Goal: Task Accomplishment & Management: Complete application form

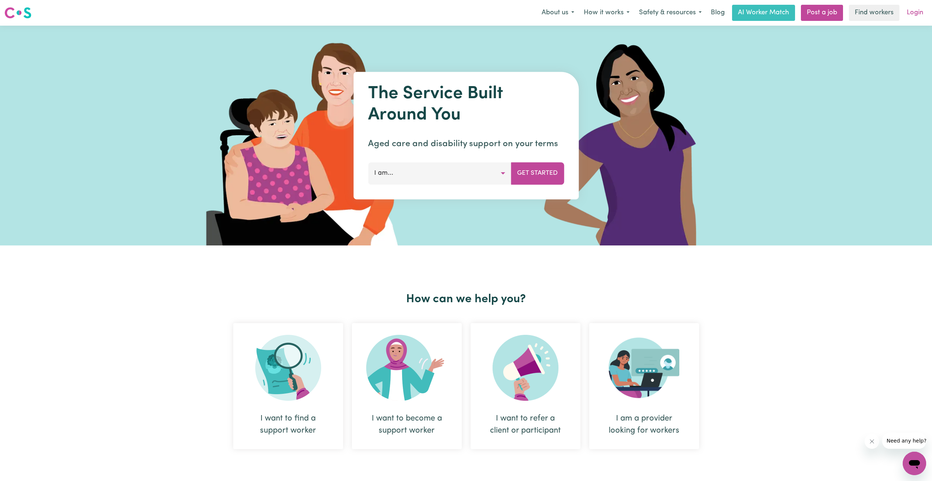
click at [914, 12] on link "Login" at bounding box center [914, 13] width 25 height 16
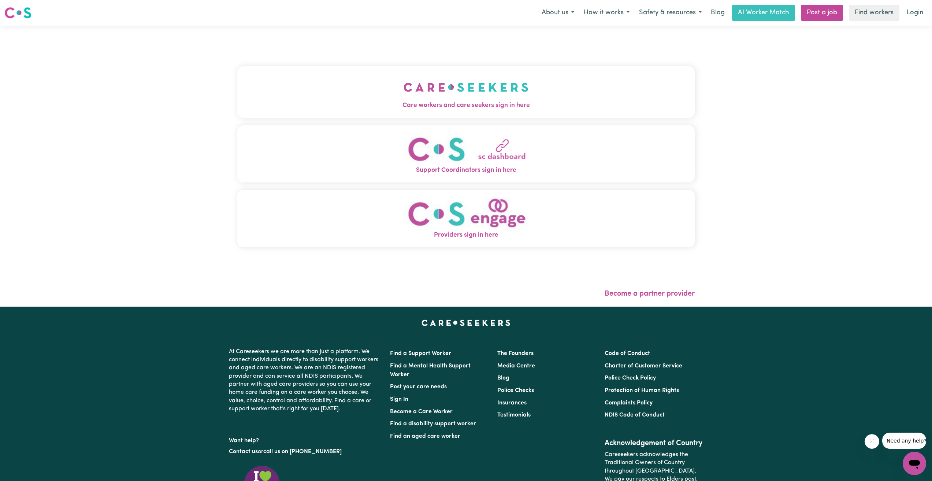
click at [545, 92] on button "Care workers and care seekers sign in here" at bounding box center [465, 91] width 457 height 51
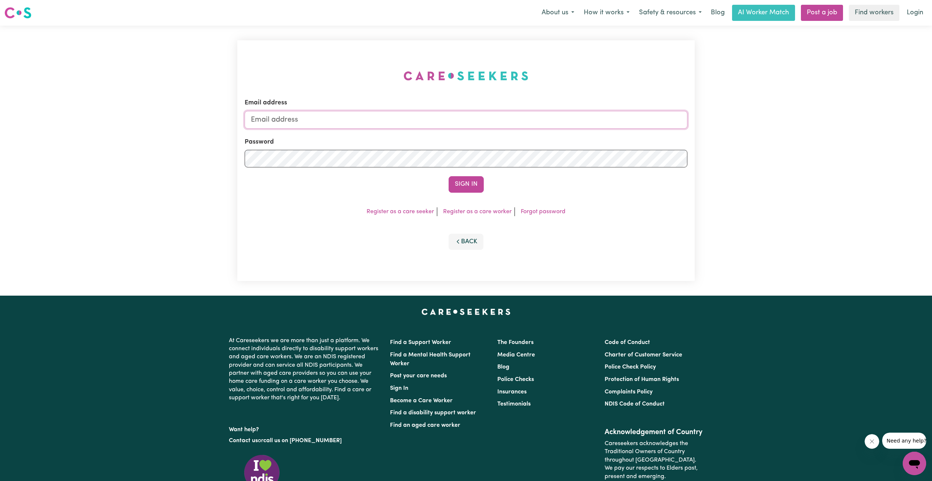
click at [375, 112] on input "Email address" at bounding box center [466, 120] width 443 height 18
type input "khoiphan1995@gmail.com"
click at [448, 176] on button "Sign In" at bounding box center [465, 184] width 35 height 16
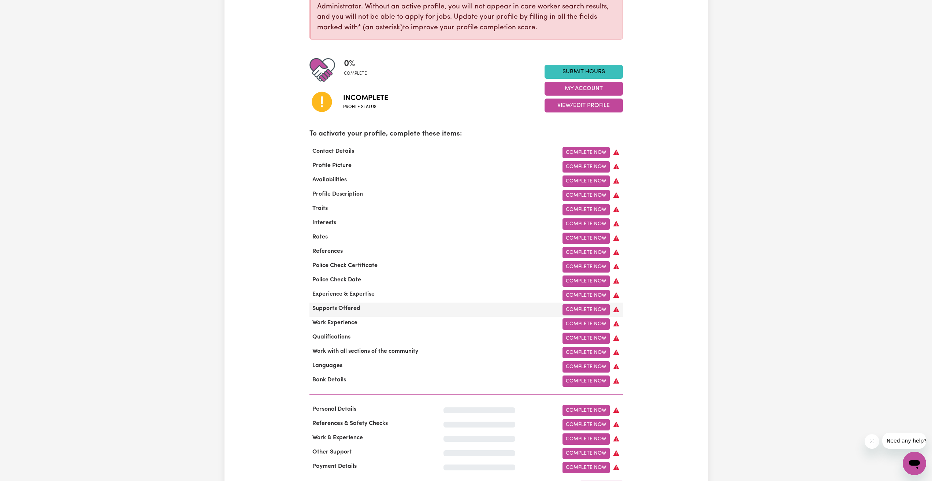
scroll to position [146, 0]
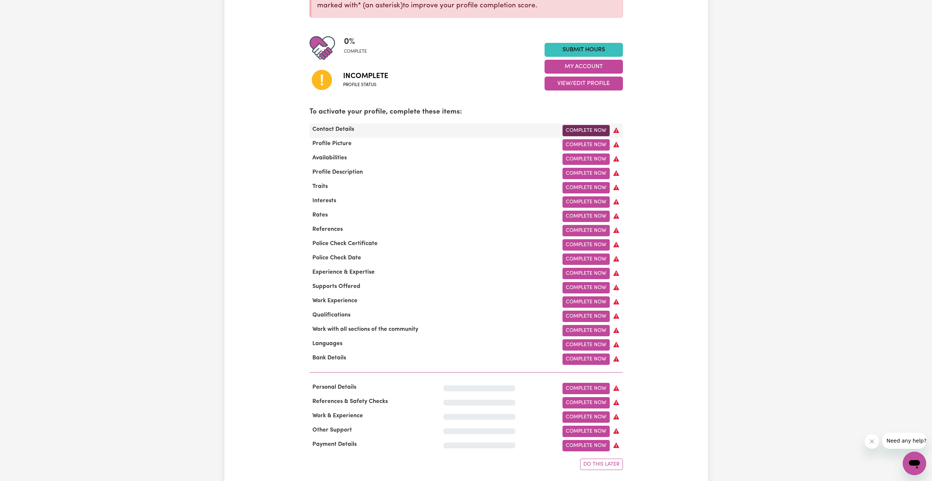
click at [590, 130] on link "Complete Now" at bounding box center [585, 130] width 47 height 11
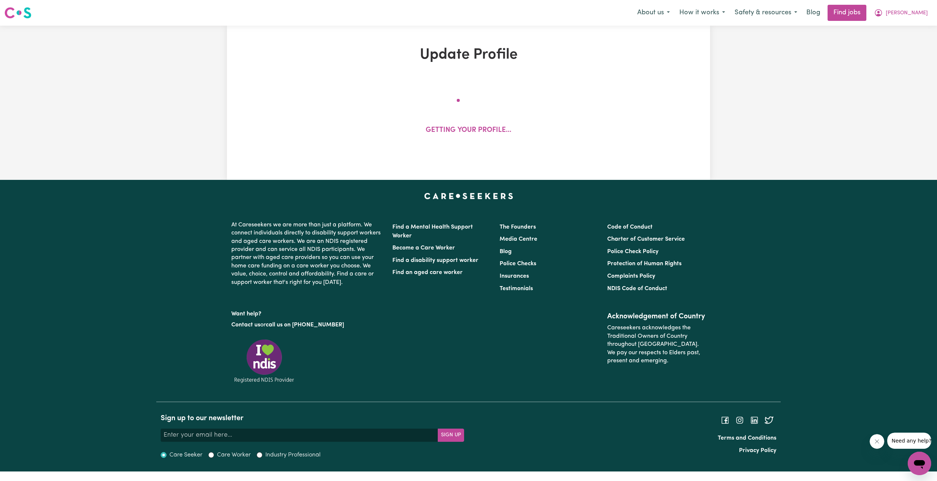
select select "Studying a healthcare related degree or qualification"
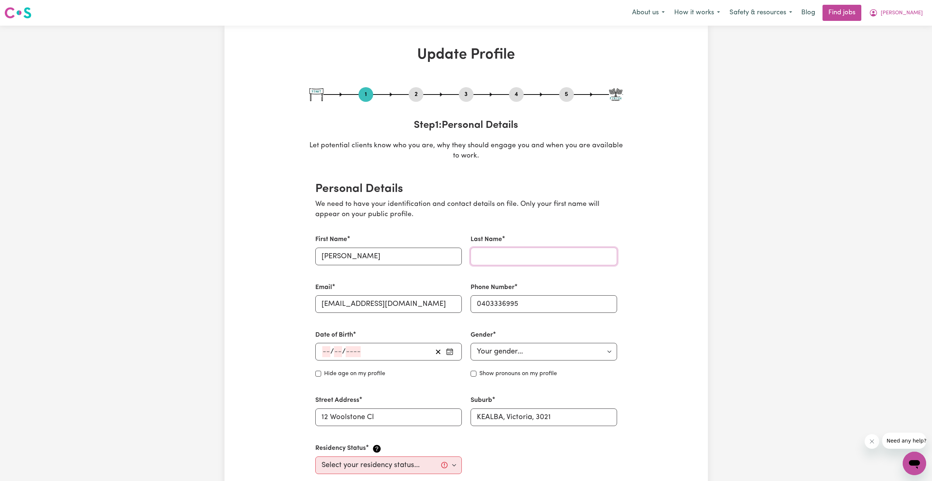
click at [514, 257] on input "Last Name" at bounding box center [543, 256] width 146 height 18
type input "p"
type input "Phan"
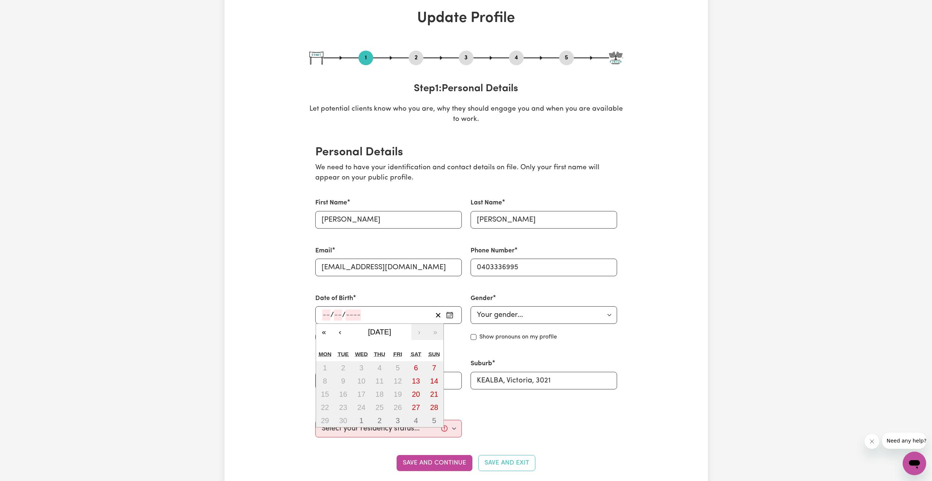
click at [329, 317] on input "number" at bounding box center [326, 314] width 8 height 11
type input "05"
type input "10"
type input "199"
type input "1995-10-05"
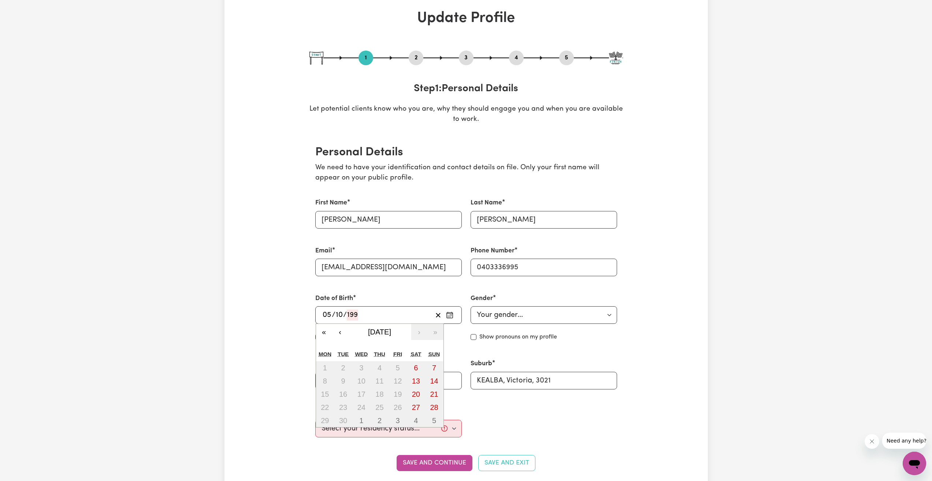
type input "5"
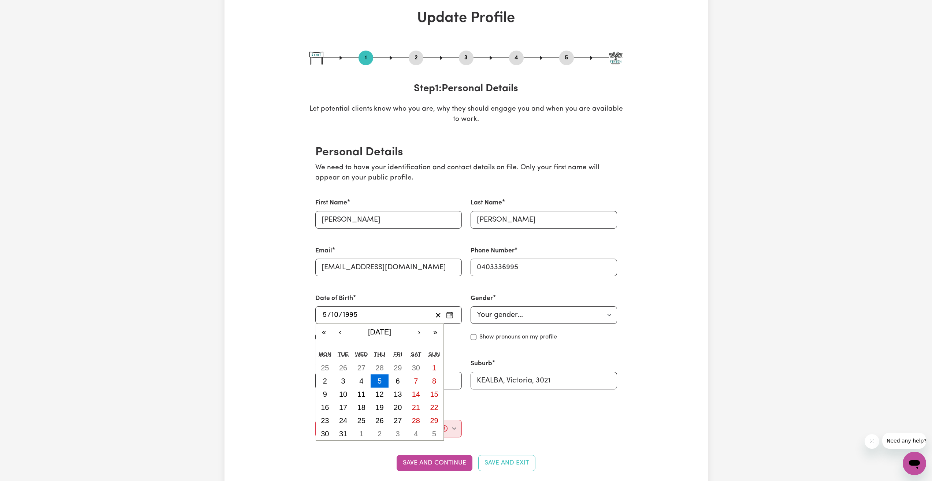
type input "1995"
click at [517, 311] on select "Your gender... Female Male Non-binary Other Prefer not to say" at bounding box center [543, 315] width 146 height 18
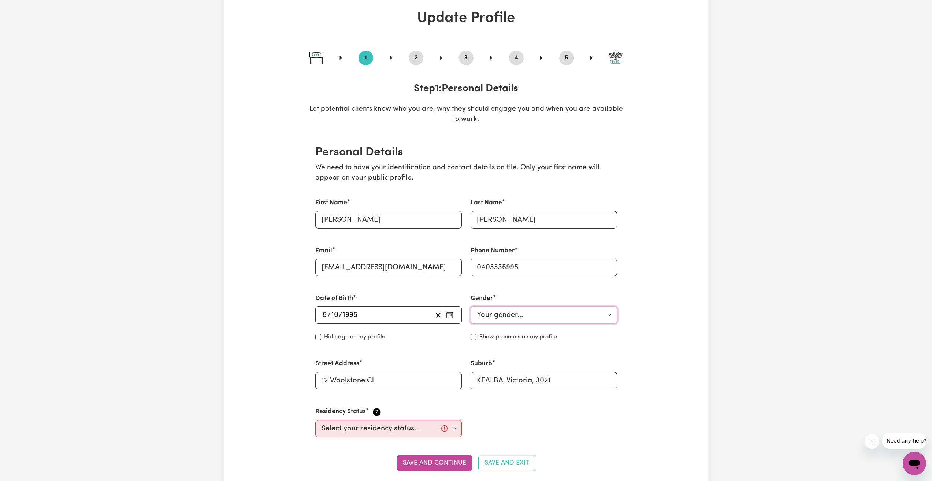
select select "male"
click at [470, 306] on select "Your gender... Female Male Non-binary Other Prefer not to say" at bounding box center [543, 315] width 146 height 18
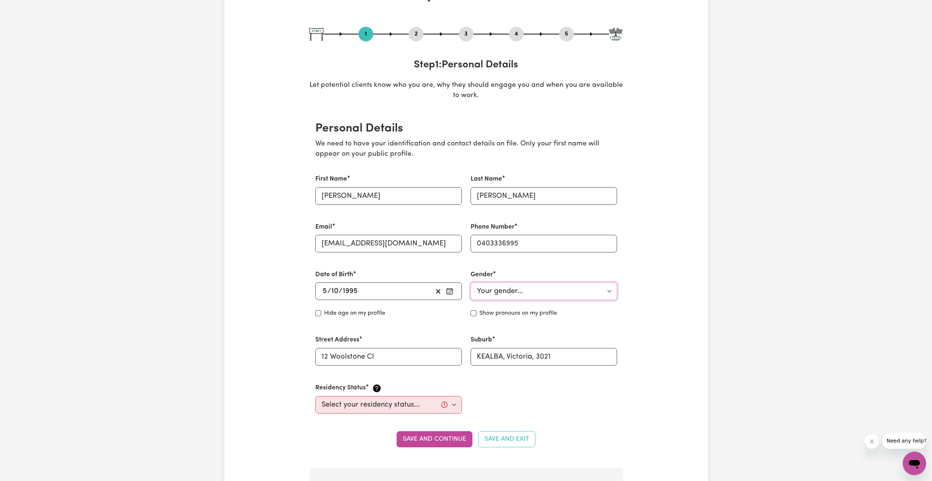
scroll to position [73, 0]
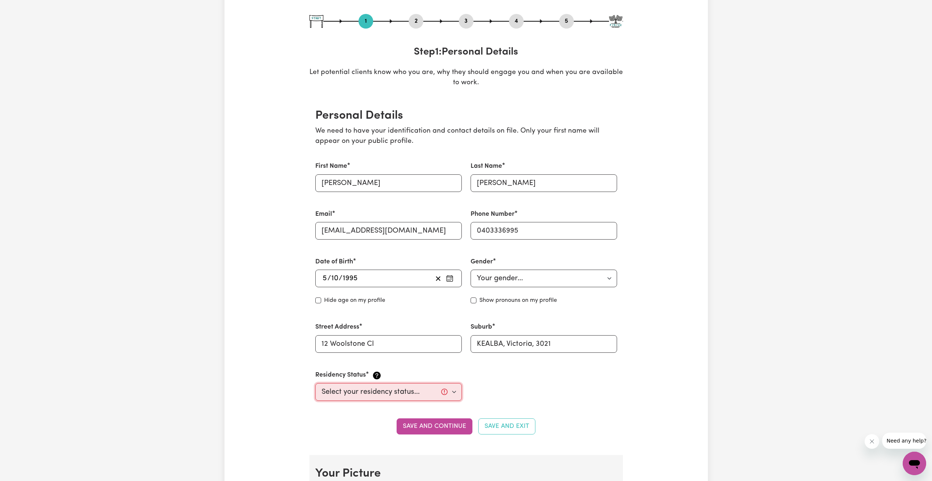
click at [411, 391] on select "Select your residency status... Australian citizen Australian PR Temporary Work…" at bounding box center [388, 392] width 146 height 18
select select "Australian Citizen"
click at [315, 383] on select "Select your residency status... Australian citizen Australian PR Temporary Work…" at bounding box center [388, 392] width 146 height 18
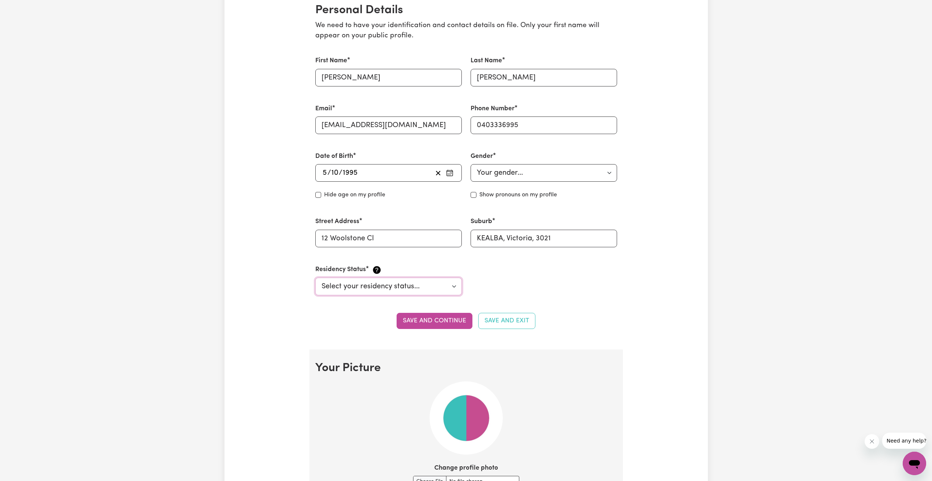
scroll to position [183, 0]
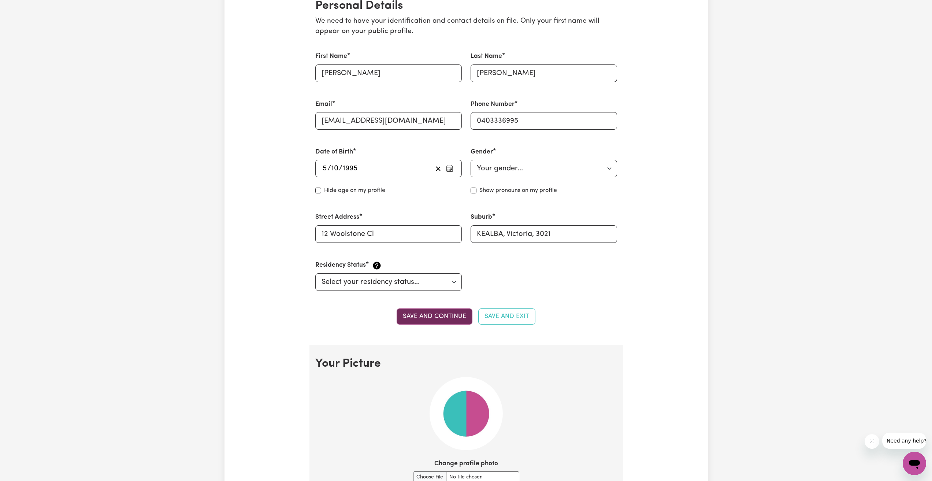
click at [443, 313] on button "Save and continue" at bounding box center [434, 316] width 76 height 16
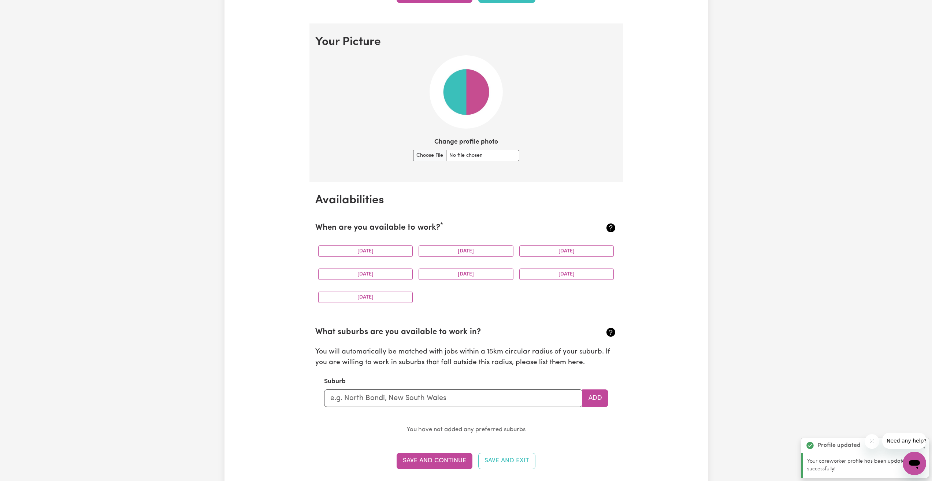
scroll to position [528, 0]
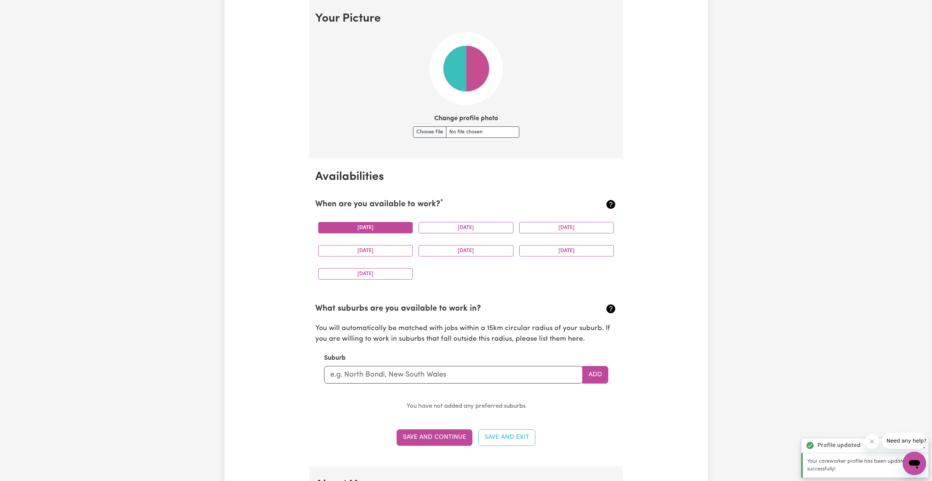
click at [385, 226] on button "Monday" at bounding box center [365, 227] width 95 height 11
click at [473, 225] on button "Tuesday" at bounding box center [465, 227] width 95 height 11
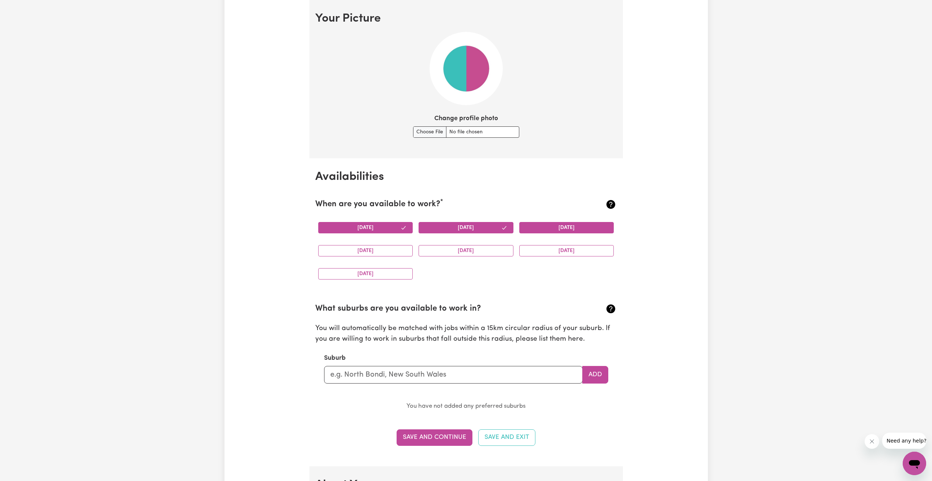
click at [552, 227] on button "Wednesday" at bounding box center [566, 227] width 95 height 11
drag, startPoint x: 380, startPoint y: 251, endPoint x: 400, endPoint y: 256, distance: 21.1
click at [384, 253] on button "Thursday" at bounding box center [365, 250] width 95 height 11
click at [460, 257] on div "Friday" at bounding box center [465, 250] width 101 height 23
click at [481, 253] on button "Friday" at bounding box center [465, 250] width 95 height 11
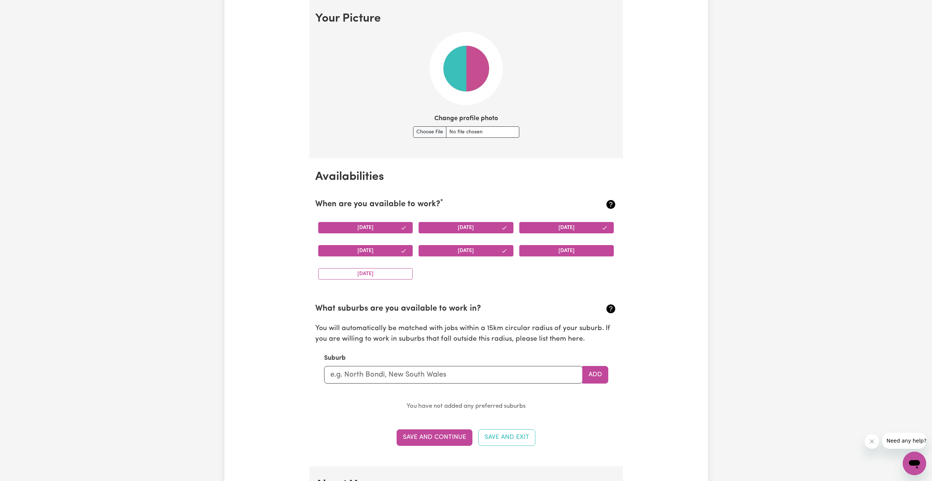
click at [549, 248] on button "Saturday" at bounding box center [566, 250] width 95 height 11
click at [366, 276] on button "Sunday" at bounding box center [365, 273] width 95 height 11
drag, startPoint x: 429, startPoint y: 376, endPoint x: 433, endPoint y: 377, distance: 4.8
click at [429, 377] on input "text" at bounding box center [453, 375] width 258 height 18
type input "kealb"
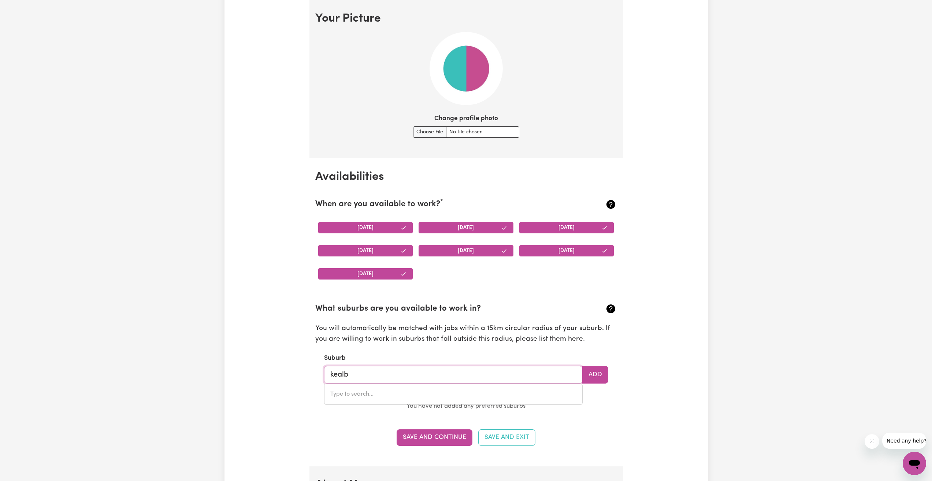
type input "kealbA, Victoria, 3021"
type input "kealba"
type input "kealba, Victoria, 3021"
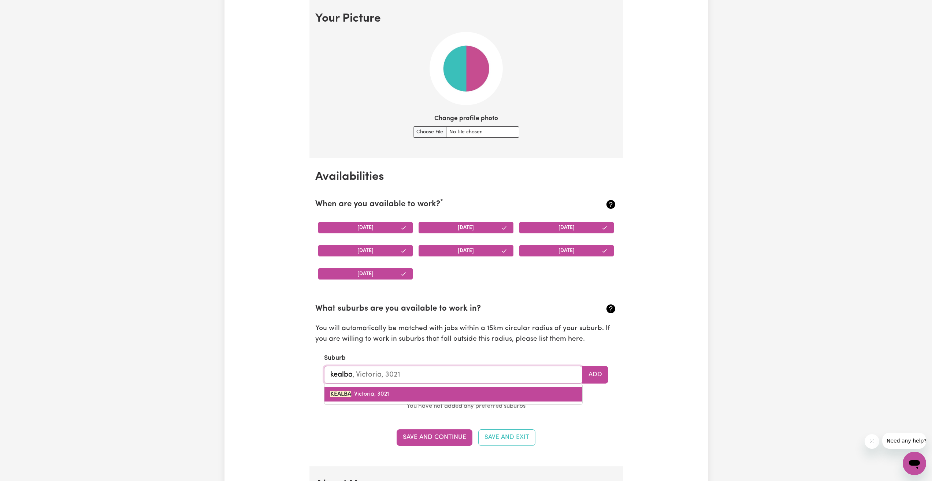
click at [437, 395] on link "KEALBA , Victoria, 3021" at bounding box center [453, 394] width 258 height 15
type input "KEALBA, Victoria, 3021"
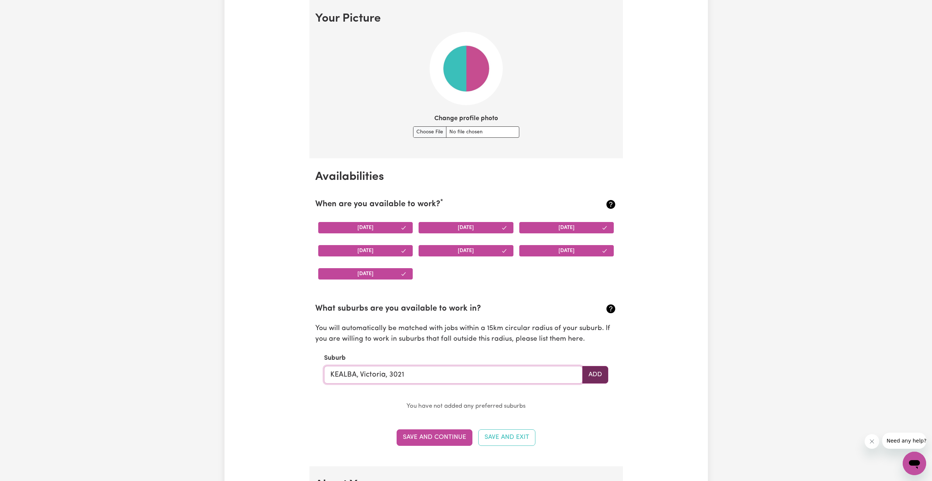
type input "KEALBA, Victoria, 3021"
click at [595, 370] on button "Add" at bounding box center [595, 375] width 26 height 18
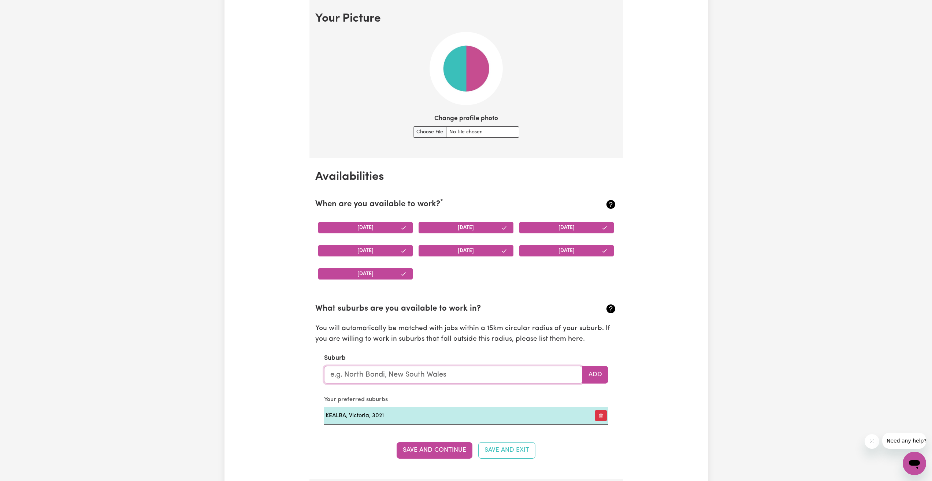
click at [427, 378] on input "text" at bounding box center [453, 375] width 258 height 18
type input "sunshin"
type input "sunshinE, New South Wales, 2264"
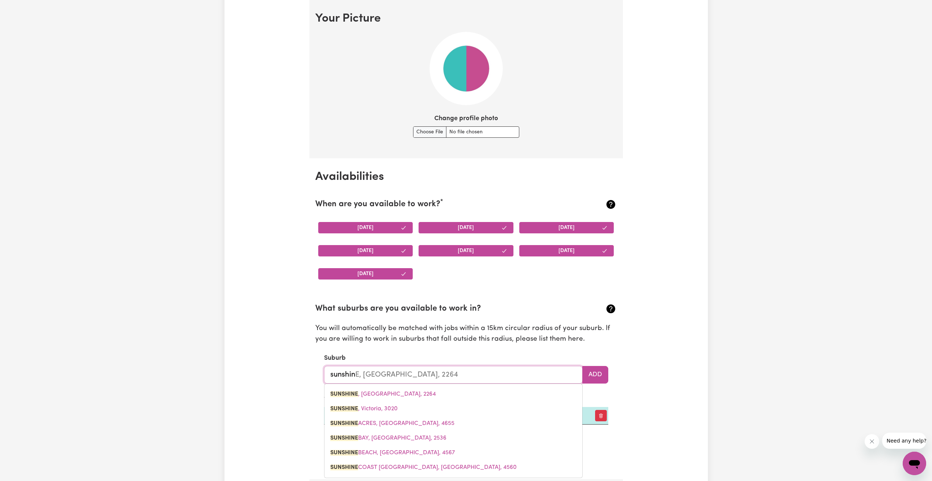
type input "sunshine"
type input "sunshine, New South Wales, 2264"
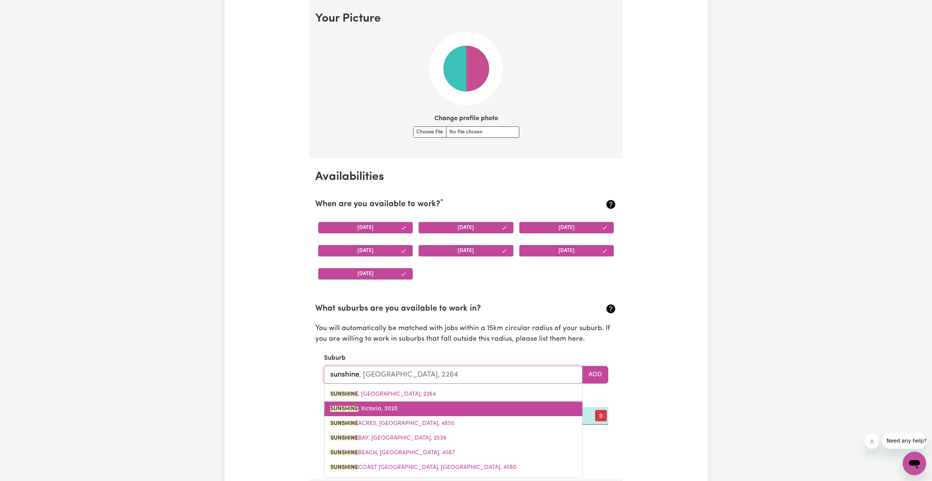
click at [399, 411] on link "SUNSHINE , Victoria, 3020" at bounding box center [453, 408] width 258 height 15
type input "SUNSHINE, Victoria, 3020"
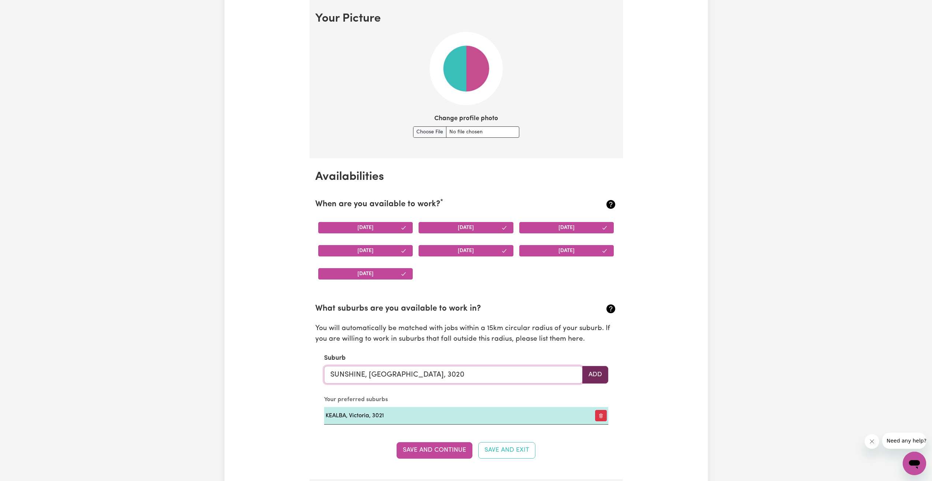
type input "SUNSHINE, Victoria, 3020"
click at [598, 378] on button "Add" at bounding box center [595, 375] width 26 height 18
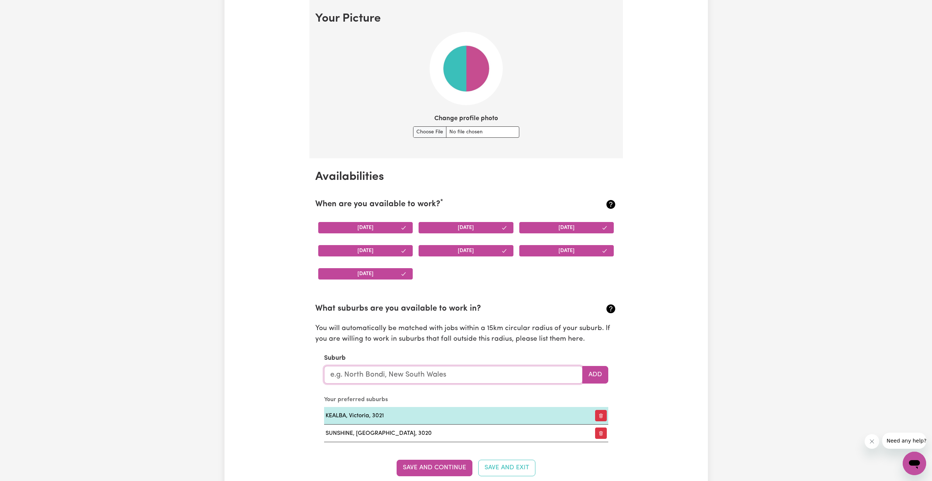
click at [441, 373] on input "text" at bounding box center [453, 375] width 258 height 18
type input "sun"
type input "sunSHINE, New South Wales, 2264"
type input "suns"
type input "sunsHINE, New South Wales, 2264"
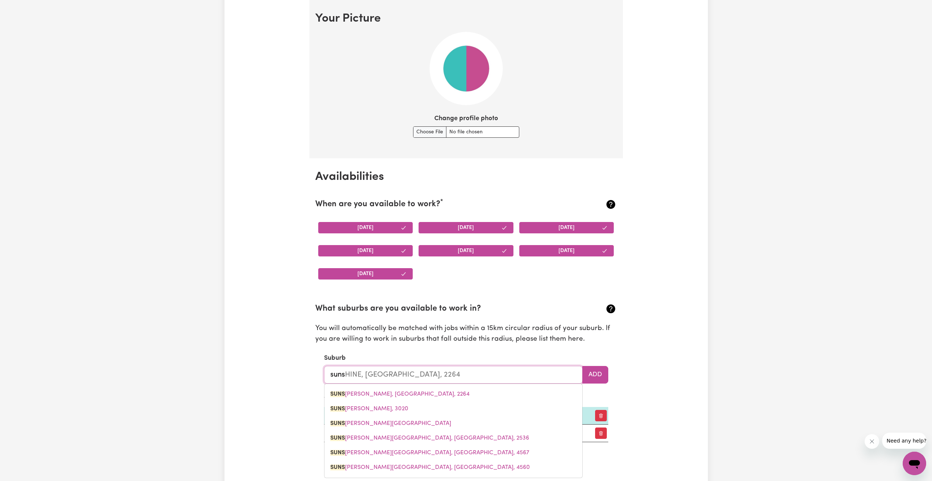
type input "sunsh"
type input "sunshINE, New South Wales, 2264"
type input "sunshi"
type input "sunshiNE, New South Wales, 2264"
type input "sunshin"
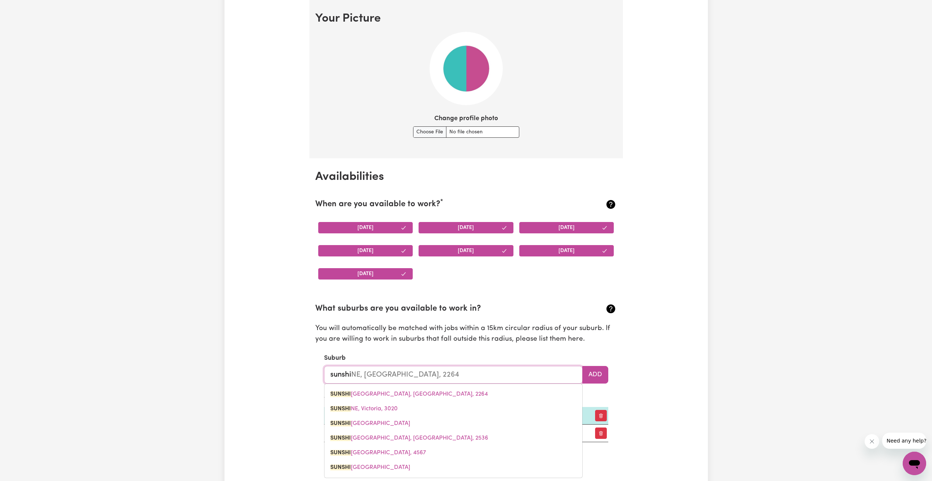
type input "sunshinE, New South Wales, 2264"
type input "sunshine"
type input "sunshine, New South Wales, 2264"
type input "sunshine"
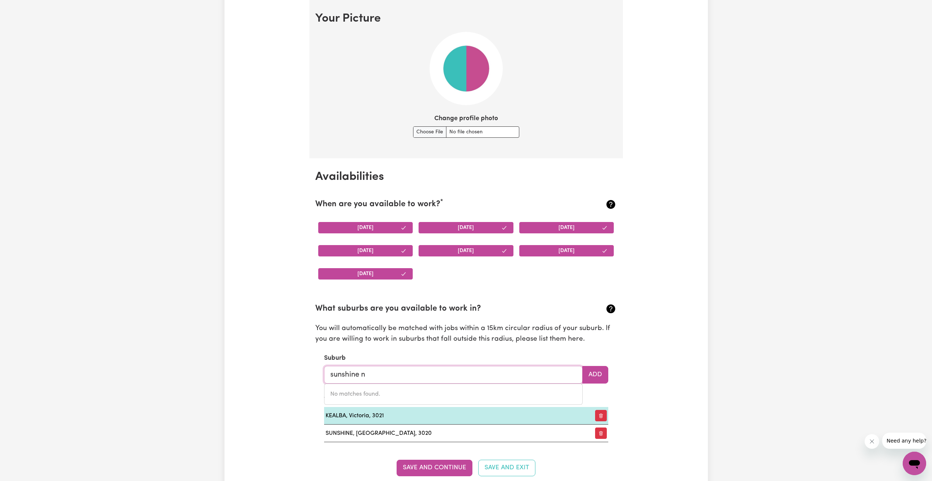
type input "sunshine no"
type input "sunshine noRTH, Victoria, 3020"
type input "sunshine nor"
type input "sunshine norTH, Victoria, 3020"
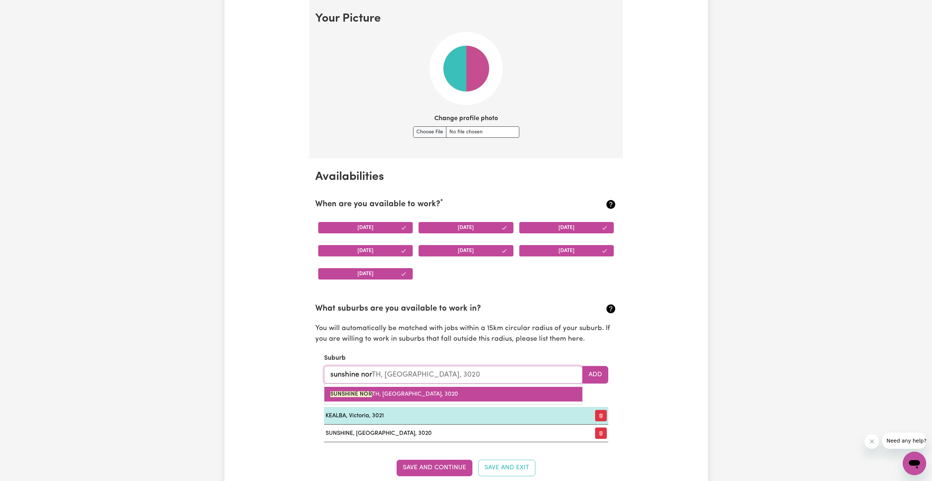
click at [381, 394] on span "SUNSHINE NOR TH, Victoria, 3020" at bounding box center [394, 394] width 128 height 6
type input "SUNSHINE NORTH, Victoria, 3020"
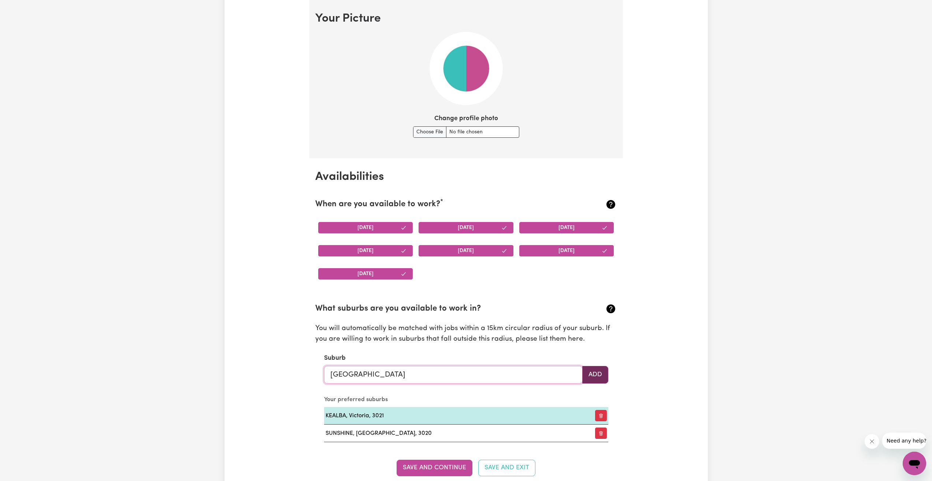
type input "SUNSHINE NORTH, Victoria, 3020"
click at [606, 373] on button "Add" at bounding box center [595, 375] width 26 height 18
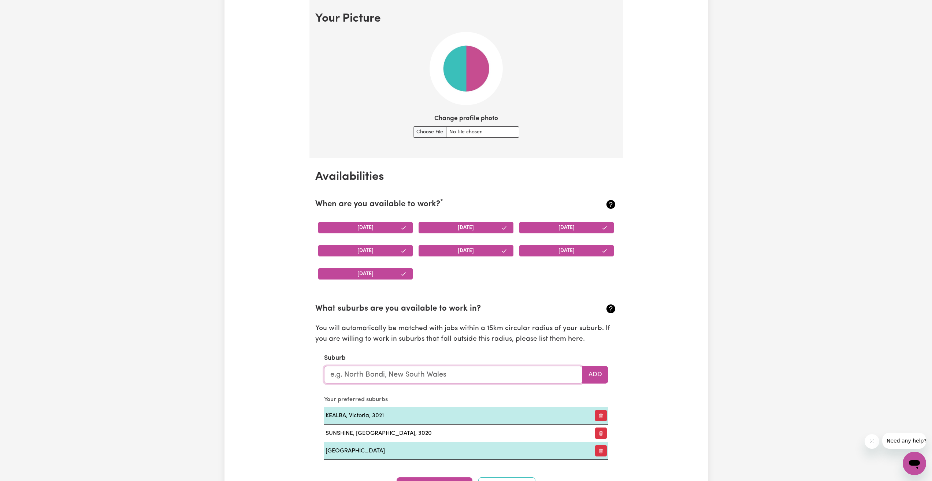
click at [439, 375] on input "text" at bounding box center [453, 375] width 258 height 18
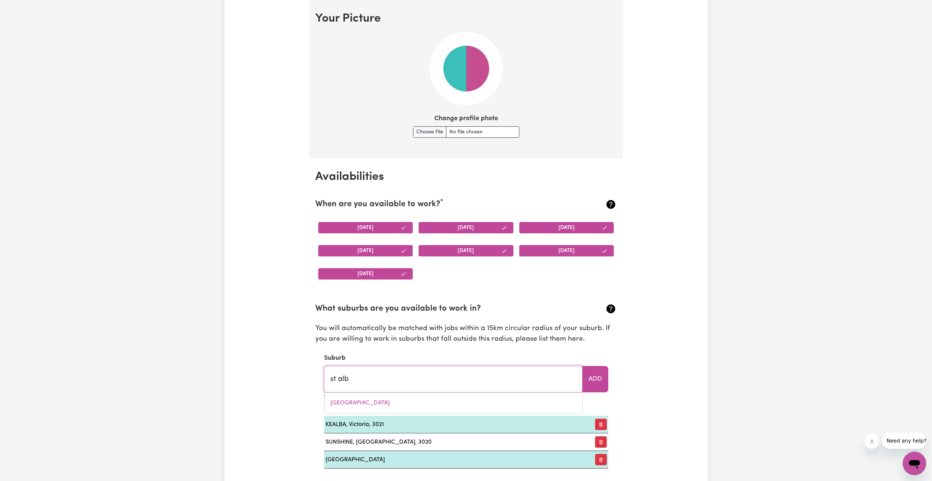
type input "st alba"
type input "st albaNS, New South Wales, 2775"
type input "st alban"
type input "st albanS, New South Wales, 2775"
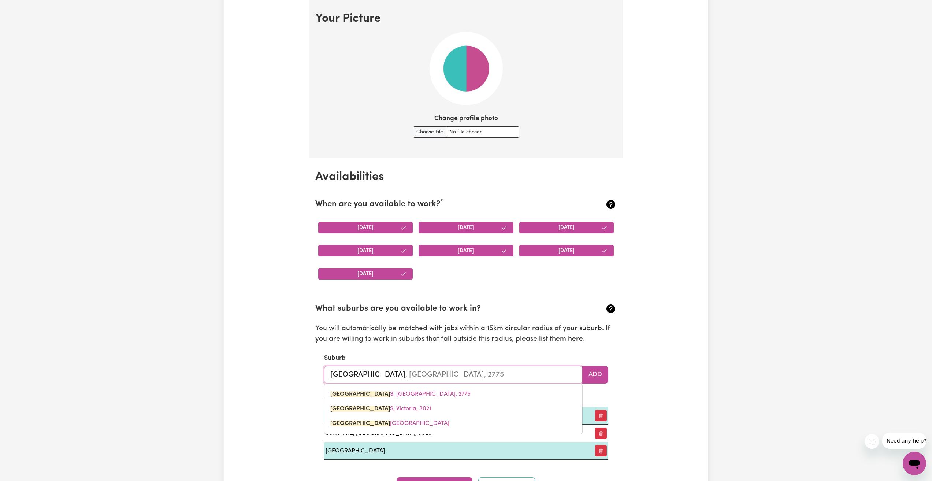
type input "st albant"
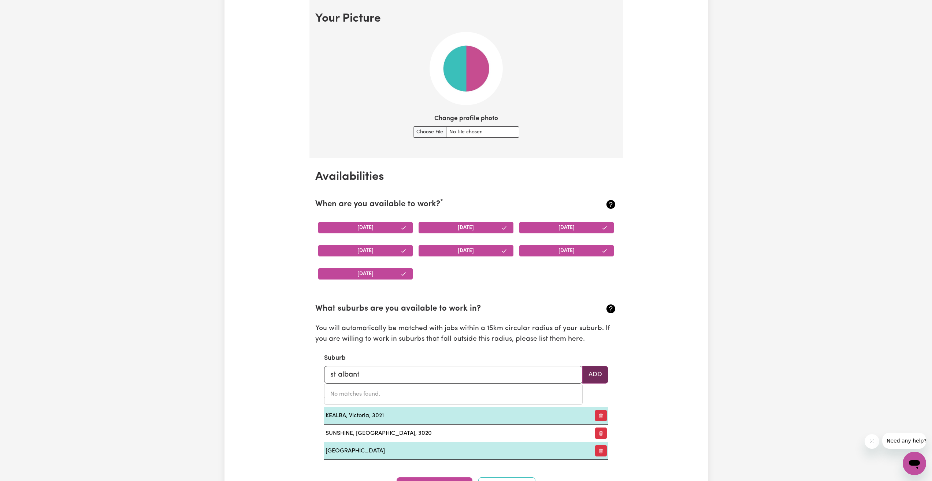
click at [597, 374] on button "Add" at bounding box center [595, 375] width 26 height 18
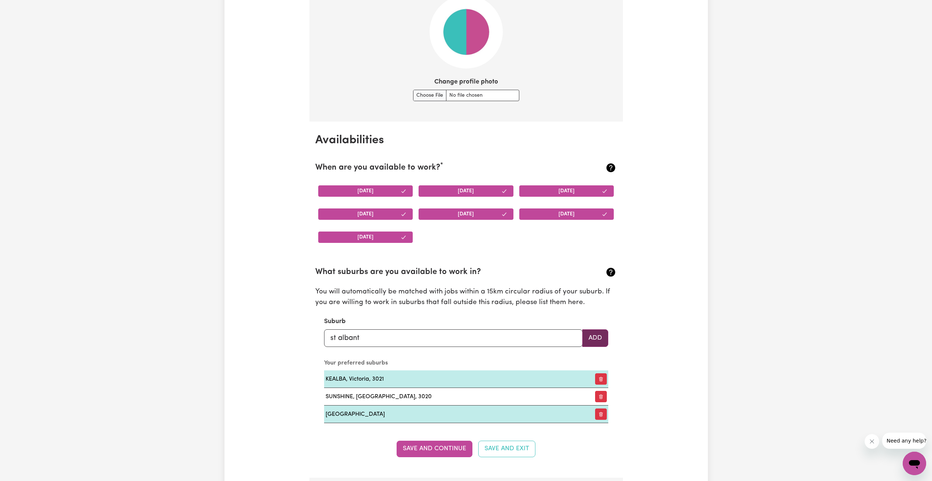
click at [605, 334] on button "Add" at bounding box center [595, 338] width 26 height 18
click at [496, 339] on input "st albant" at bounding box center [453, 338] width 258 height 18
type input "st alban"
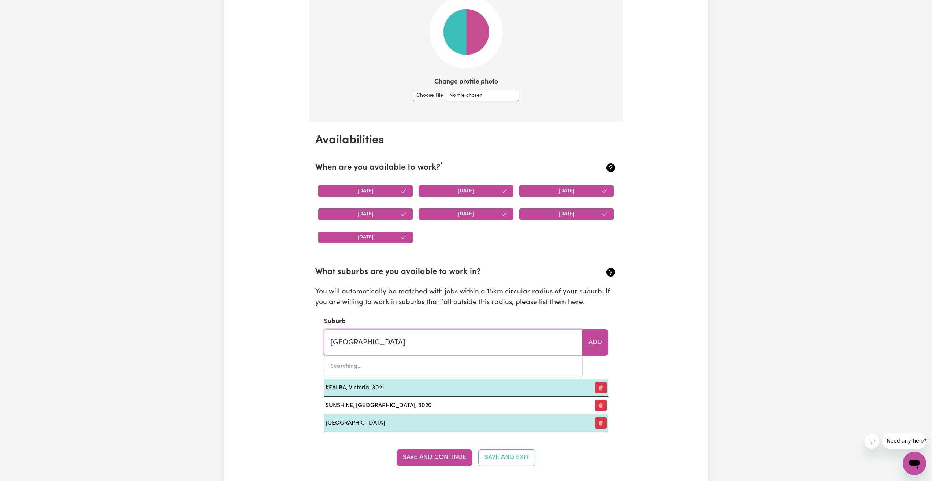
type input "st albanS, New South Wales, 2775"
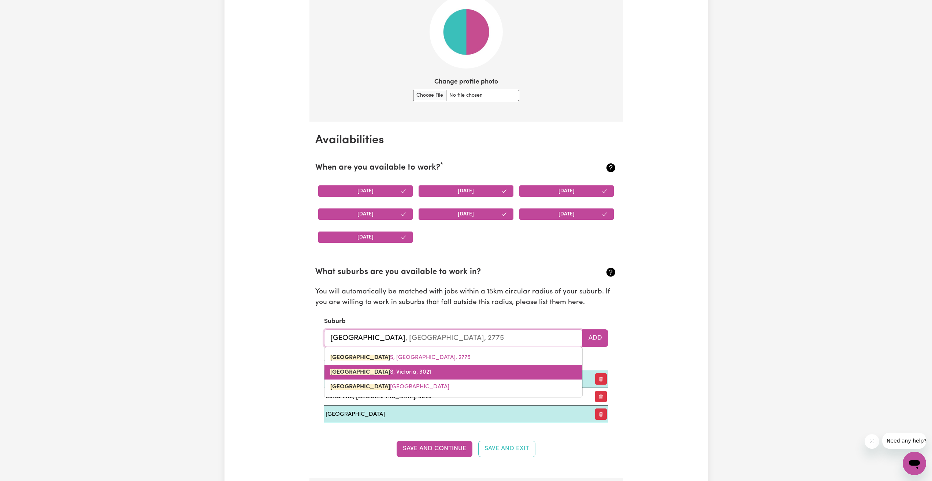
click at [406, 372] on link "ST ALBAN S, Victoria, 3021" at bounding box center [453, 372] width 258 height 15
type input "ST ALBANS, Victoria, 3021"
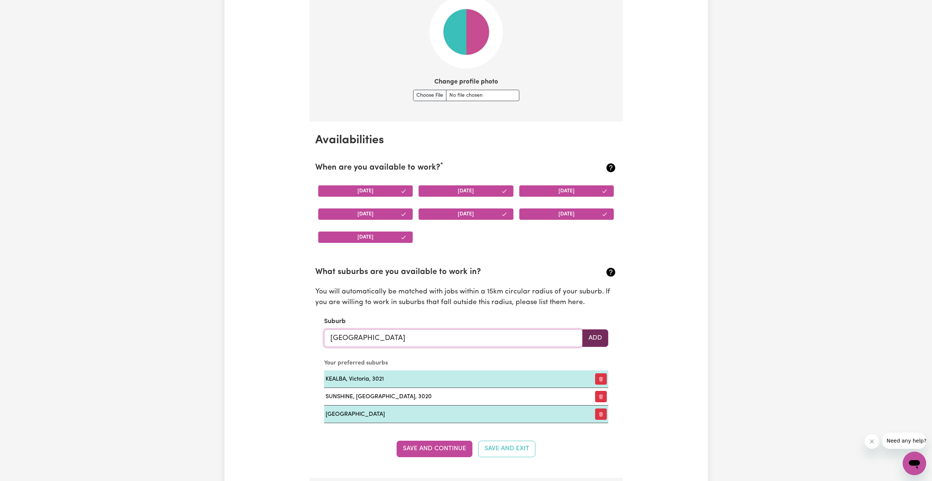
type input "ST ALBANS, Victoria, 3021"
click at [593, 331] on button "Add" at bounding box center [595, 338] width 26 height 18
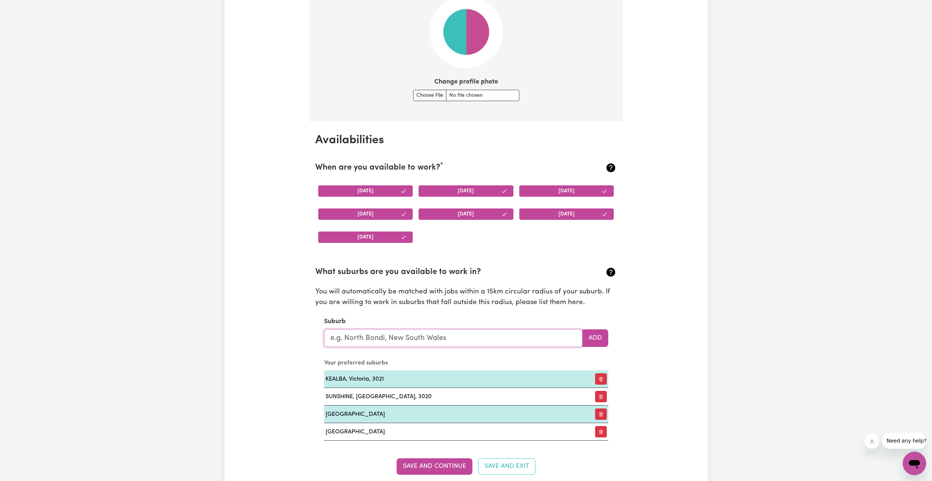
click at [378, 339] on input "text" at bounding box center [453, 338] width 258 height 18
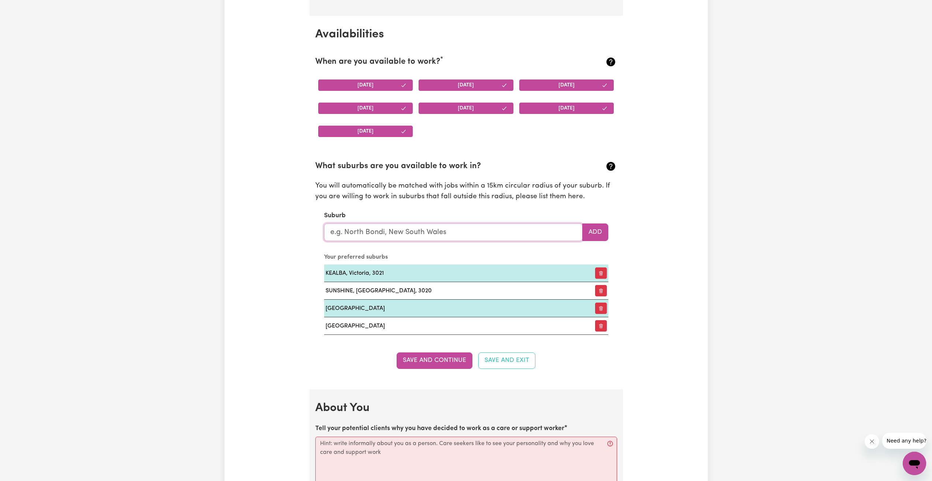
scroll to position [674, 0]
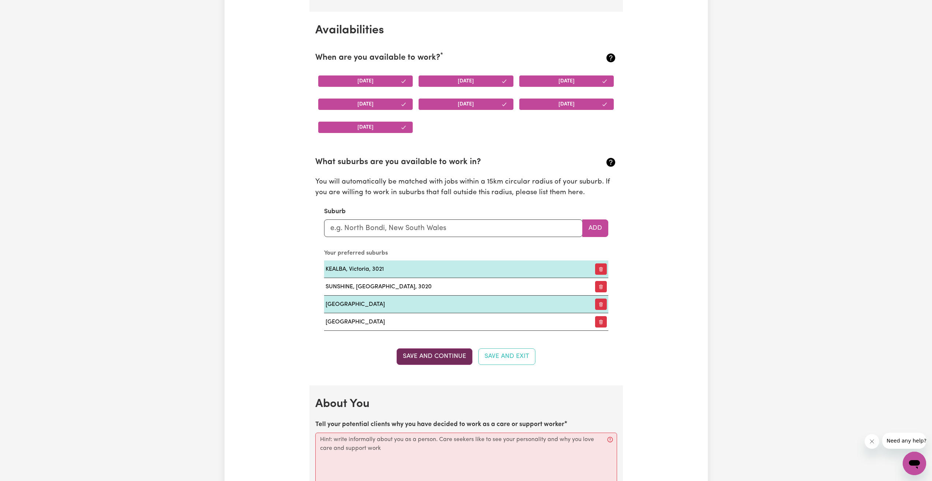
click at [448, 355] on button "Save and Continue" at bounding box center [434, 356] width 76 height 16
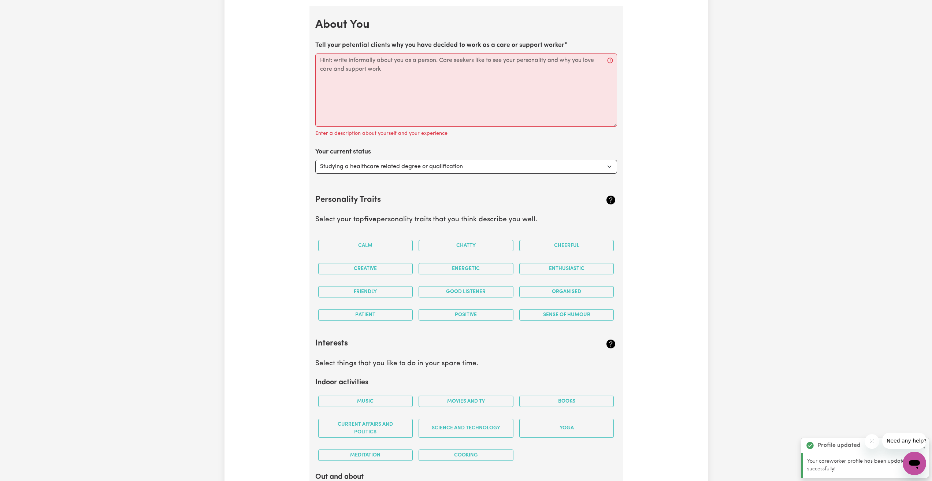
scroll to position [1059, 0]
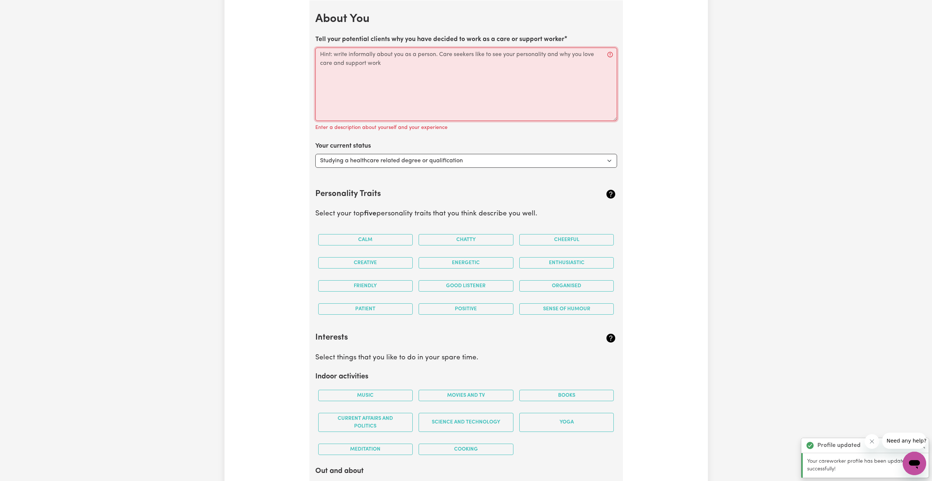
click at [407, 73] on textarea "Tell your potential clients why you have decided to work as a care or support w…" at bounding box center [466, 84] width 302 height 73
click at [495, 66] on textarea "Tell your potential clients why you have decided to work as a care or support w…" at bounding box center [466, 84] width 302 height 73
click at [351, 71] on textarea "Tell your potential clients why you have decided to work as a care or support w…" at bounding box center [466, 84] width 302 height 73
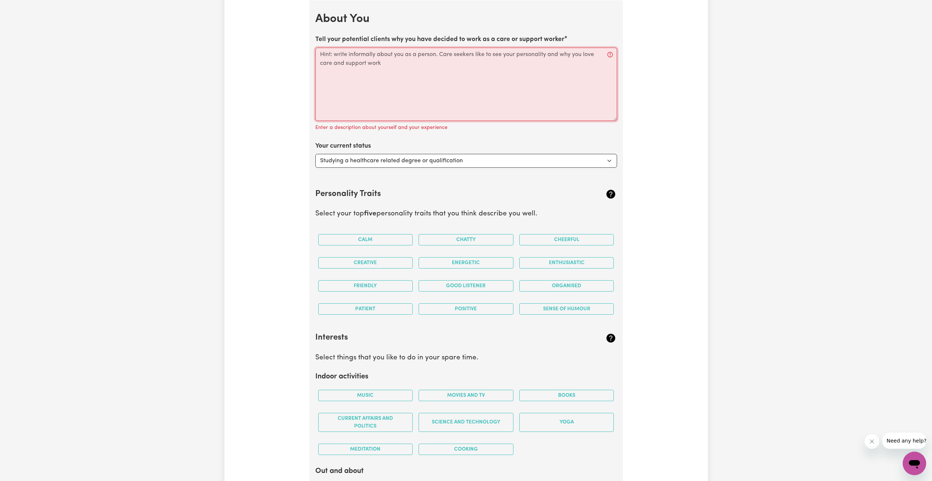
type textarea "i"
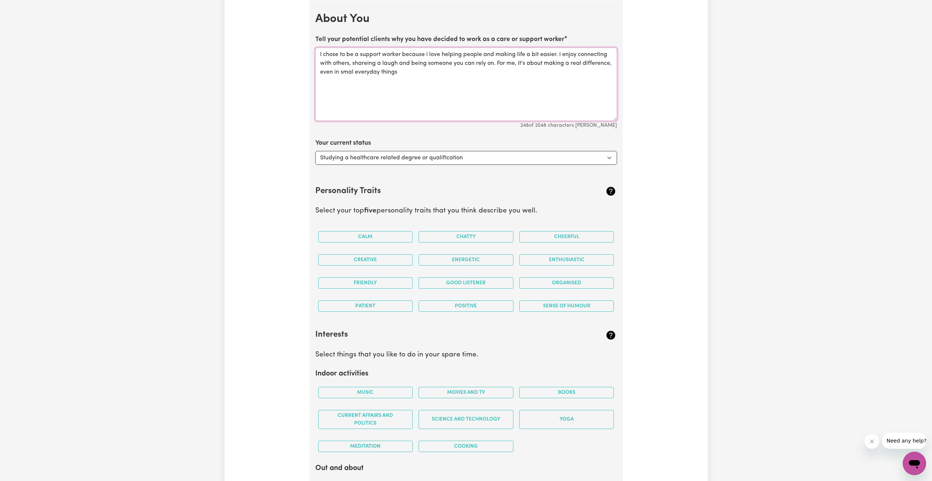
drag, startPoint x: 369, startPoint y: 67, endPoint x: 357, endPoint y: 63, distance: 12.0
click at [401, 75] on textarea "I chose to be a support worker because i love helping people and making life a …" at bounding box center [466, 84] width 302 height 73
type textarea "I chose to be a support worker because i love helping people and making life a …"
click at [383, 158] on select "Select... Studying a healthcare related degree or qualification Studying a non-…" at bounding box center [466, 158] width 302 height 14
select select "Embarking on a career change into the care industry"
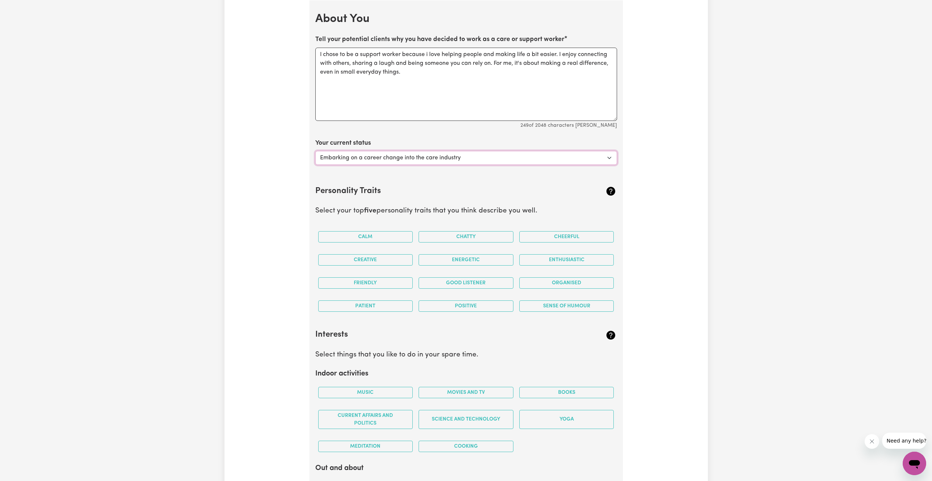
click at [315, 151] on select "Select... Studying a healthcare related degree or qualification Studying a non-…" at bounding box center [466, 158] width 302 height 14
click at [377, 236] on button "Calm" at bounding box center [365, 236] width 95 height 11
click at [385, 281] on button "Friendly" at bounding box center [365, 282] width 95 height 11
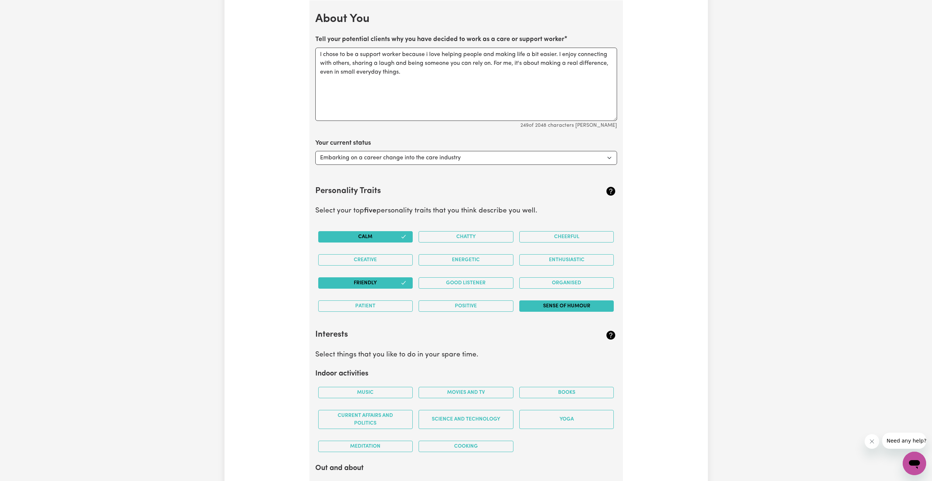
click at [563, 306] on button "Sense of Humour" at bounding box center [566, 305] width 95 height 11
click at [477, 285] on button "Good Listener" at bounding box center [465, 282] width 95 height 11
click at [383, 303] on button "Patient" at bounding box center [365, 305] width 95 height 11
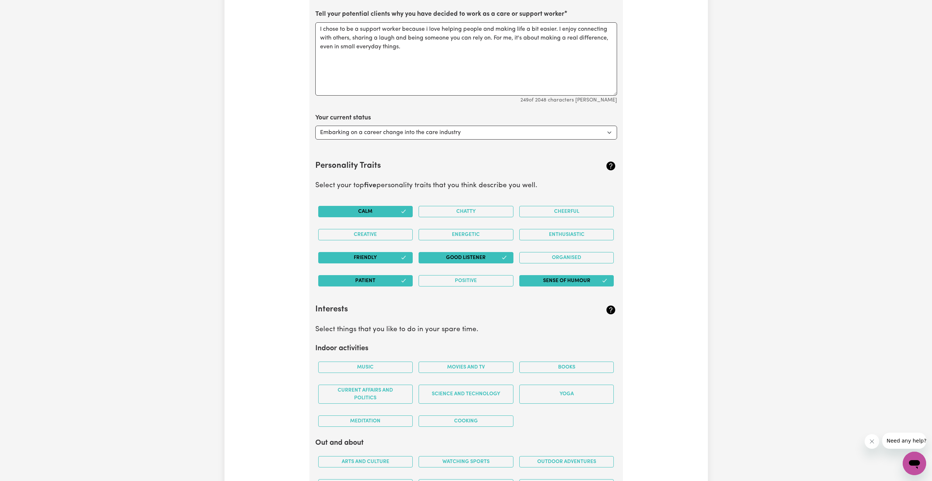
scroll to position [1132, 0]
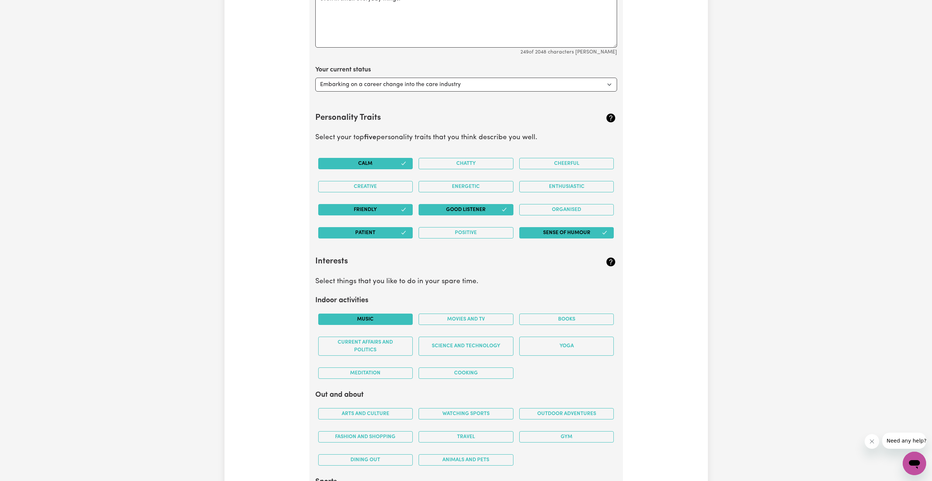
click at [395, 315] on button "Music" at bounding box center [365, 318] width 95 height 11
click at [475, 321] on button "Movies and TV" at bounding box center [465, 318] width 95 height 11
click at [462, 348] on button "Science and Technology" at bounding box center [465, 345] width 95 height 19
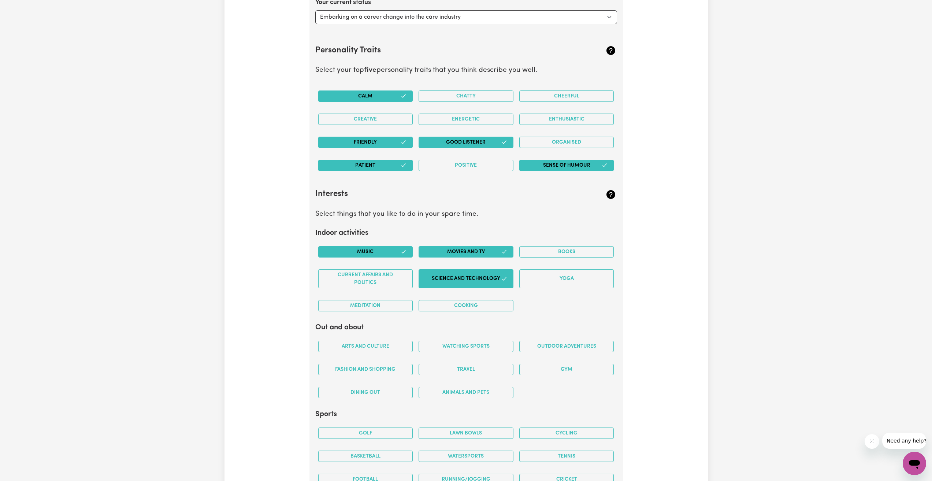
scroll to position [1205, 0]
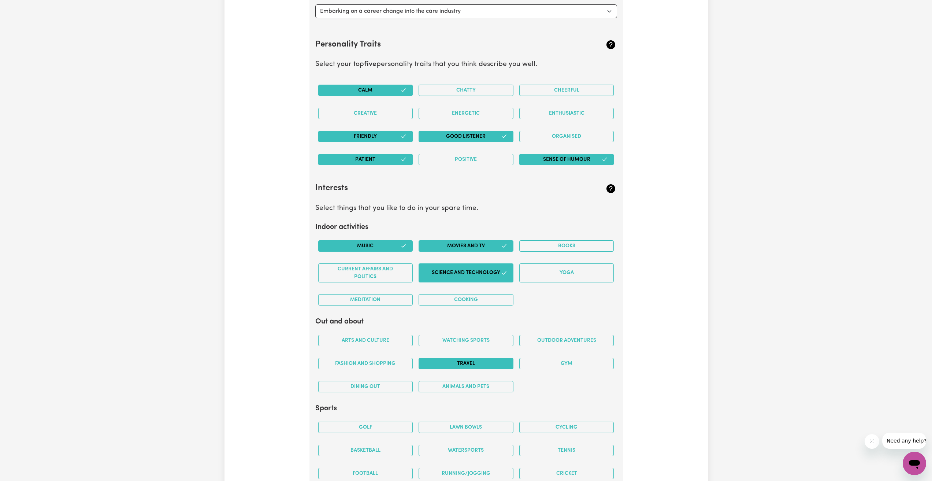
click at [480, 366] on button "Travel" at bounding box center [465, 363] width 95 height 11
click at [562, 340] on button "Outdoor adventures" at bounding box center [566, 340] width 95 height 11
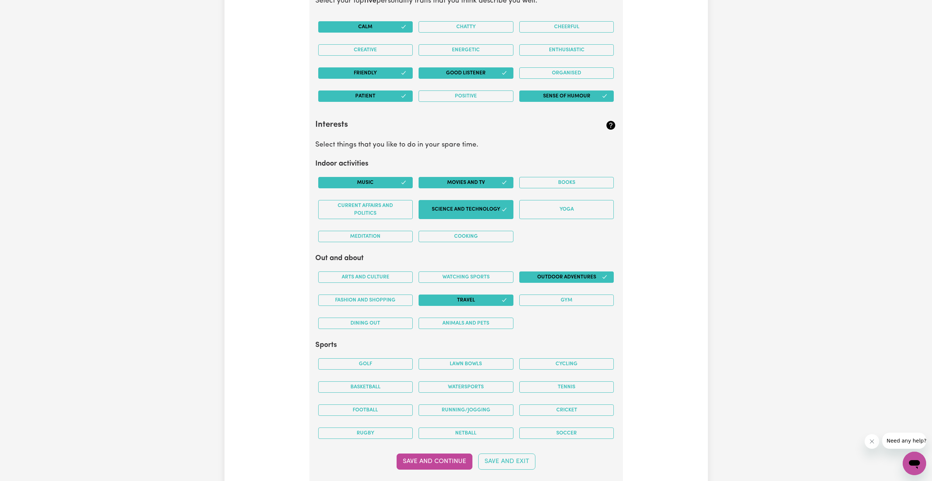
scroll to position [1279, 0]
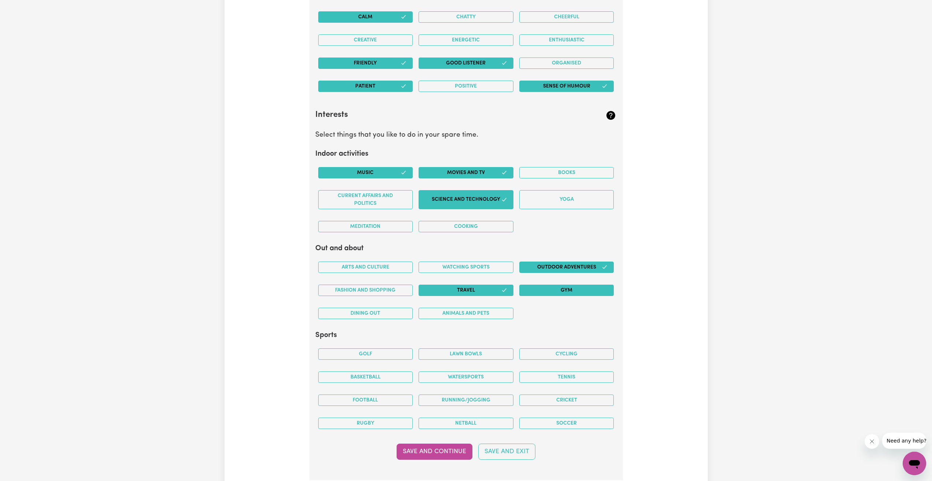
click at [544, 290] on button "Gym" at bounding box center [566, 289] width 95 height 11
click at [583, 294] on button "Gym" at bounding box center [566, 289] width 95 height 11
click at [562, 288] on button "Gym" at bounding box center [566, 289] width 95 height 11
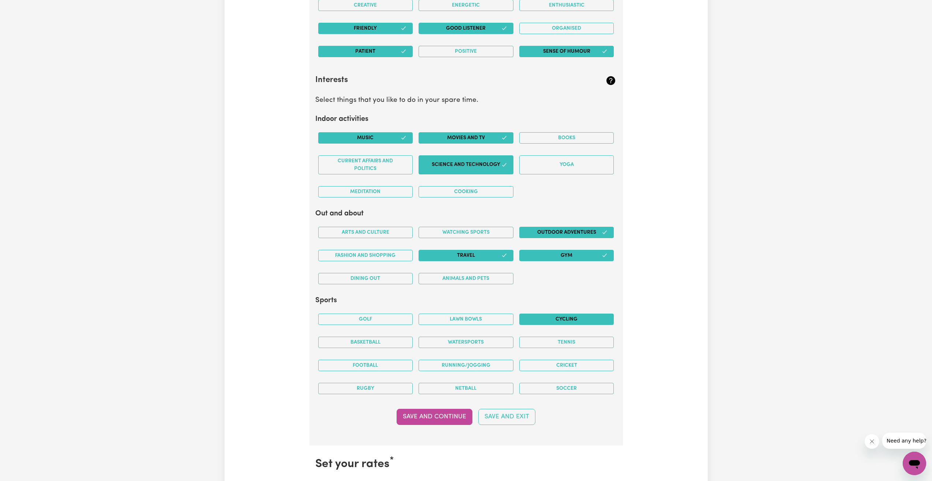
scroll to position [1315, 0]
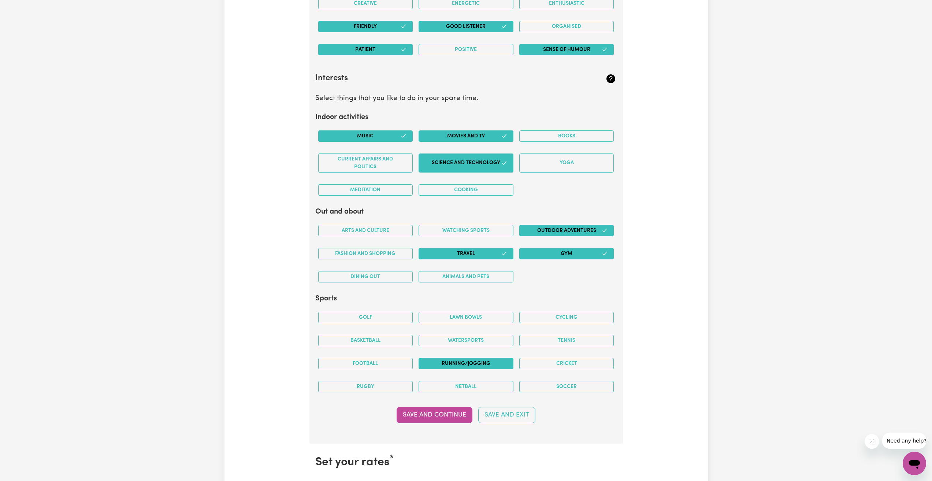
click at [481, 365] on button "Running/Jogging" at bounding box center [465, 363] width 95 height 11
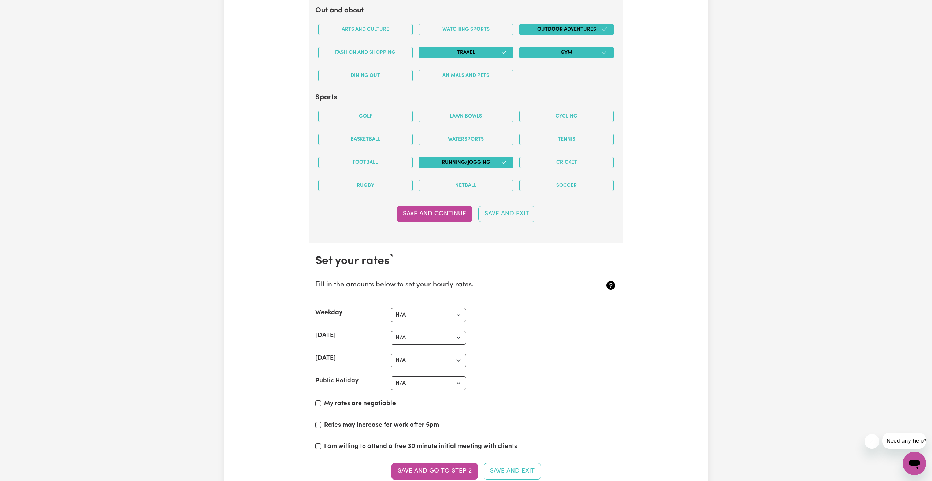
scroll to position [1535, 0]
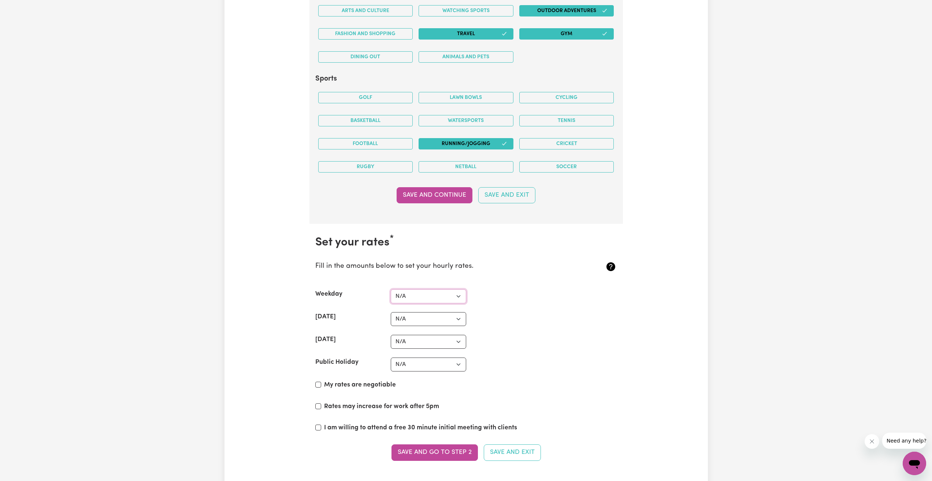
click at [428, 295] on select "N/A $37 $38 $39 $40 $41 $42 $43 $44 $45 $46 $47 $48 $49 $50 $51 $52 $53 $54 $55…" at bounding box center [428, 296] width 75 height 14
select select "57"
click at [391, 289] on select "N/A $37 $38 $39 $40 $41 $42 $43 $44 $45 $46 $47 $48 $49 $50 $51 $52 $53 $54 $55…" at bounding box center [428, 296] width 75 height 14
click at [412, 319] on select "N/A $37 $38 $39 $40 $41 $42 $43 $44 $45 $46 $47 $48 $49 $50 $51 $52 $53 $54 $55…" at bounding box center [428, 319] width 75 height 14
click at [391, 312] on select "N/A $37 $38 $39 $40 $41 $42 $43 $44 $45 $46 $47 $48 $49 $50 $51 $52 $53 $54 $55…" at bounding box center [428, 319] width 75 height 14
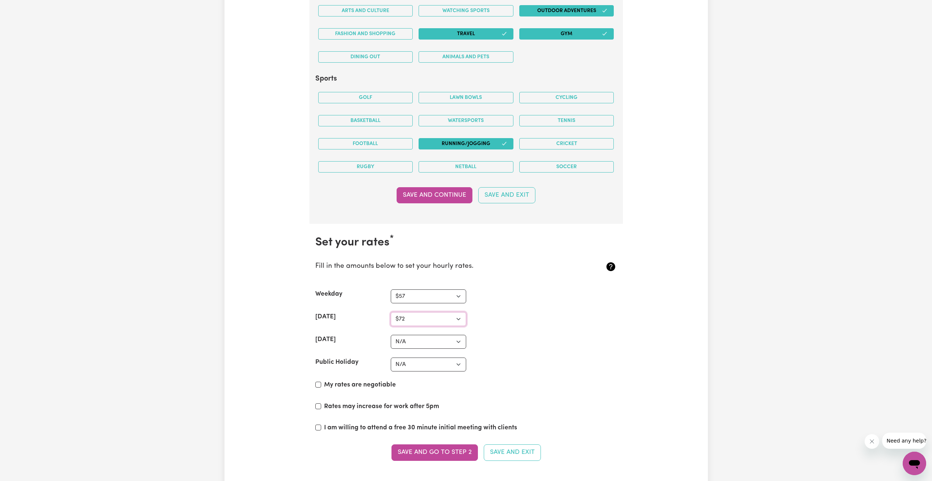
click at [425, 318] on select "N/A $37 $38 $39 $40 $41 $42 $43 $44 $45 $46 $47 $48 $49 $50 $51 $52 $53 $54 $55…" at bounding box center [428, 319] width 75 height 14
select select "75"
click at [391, 312] on select "N/A $37 $38 $39 $40 $41 $42 $43 $44 $45 $46 $47 $48 $49 $50 $51 $52 $53 $54 $55…" at bounding box center [428, 319] width 75 height 14
click at [544, 321] on div "Saturday N/A $37 $38 $39 $40 $41 $42 $43 $44 $45 $46 $47 $48 $49 $50 $51 $52 $5…" at bounding box center [466, 319] width 302 height 14
click at [417, 341] on select "N/A $37 $38 $39 $40 $41 $42 $43 $44 $45 $46 $47 $48 $49 $50 $51 $52 $53 $54 $55…" at bounding box center [428, 342] width 75 height 14
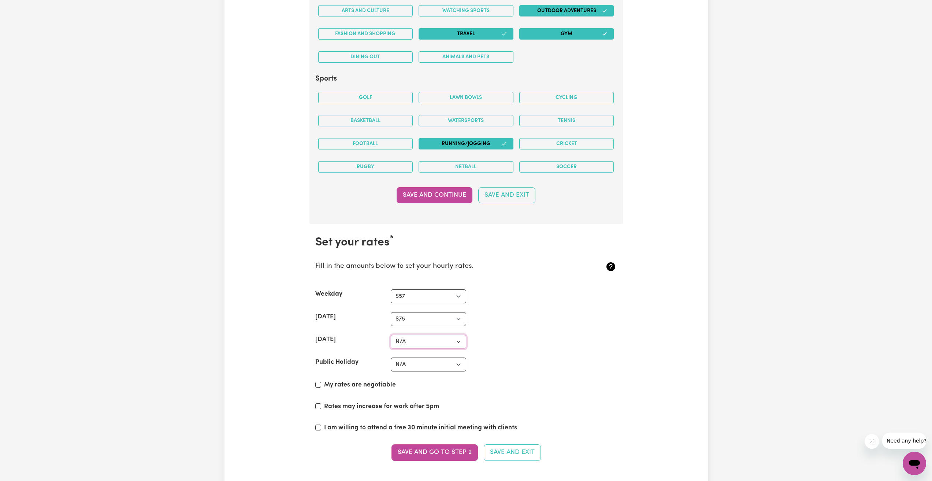
select select "110"
click at [391, 335] on select "N/A $37 $38 $39 $40 $41 $42 $43 $44 $45 $46 $47 $48 $49 $50 $51 $52 $53 $54 $55…" at bounding box center [428, 342] width 75 height 14
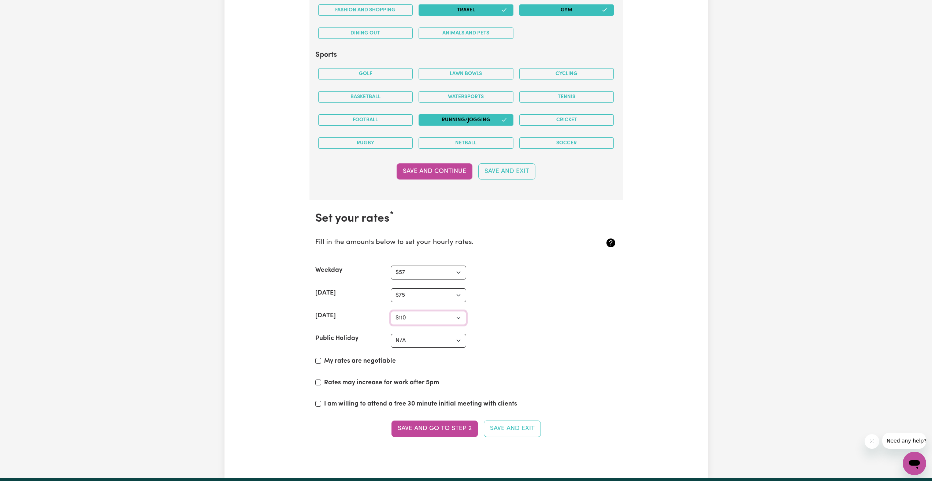
scroll to position [1608, 0]
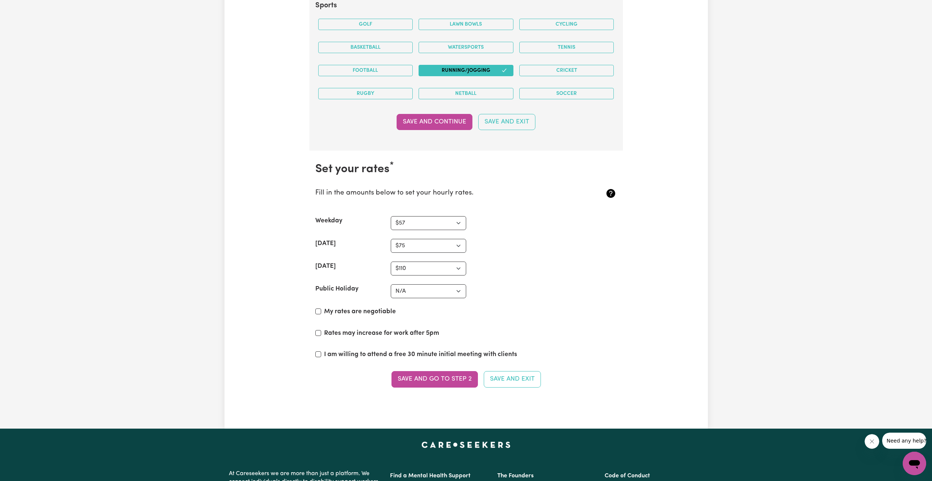
click at [415, 333] on label "Rates may increase for work after 5pm" at bounding box center [381, 333] width 115 height 10
click at [321, 333] on input "Rates may increase for work after 5pm" at bounding box center [318, 333] width 6 height 6
checkbox input "true"
click at [426, 225] on select "N/A $37 $38 $39 $40 $41 $42 $43 $44 $45 $46 $47 $48 $49 $50 $51 $52 $53 $54 $55…" at bounding box center [428, 223] width 75 height 14
click at [423, 222] on select "N/A $37 $38 $39 $40 $41 $42 $43 $44 $45 $46 $47 $48 $49 $50 $51 $52 $53 $54 $55…" at bounding box center [428, 223] width 75 height 14
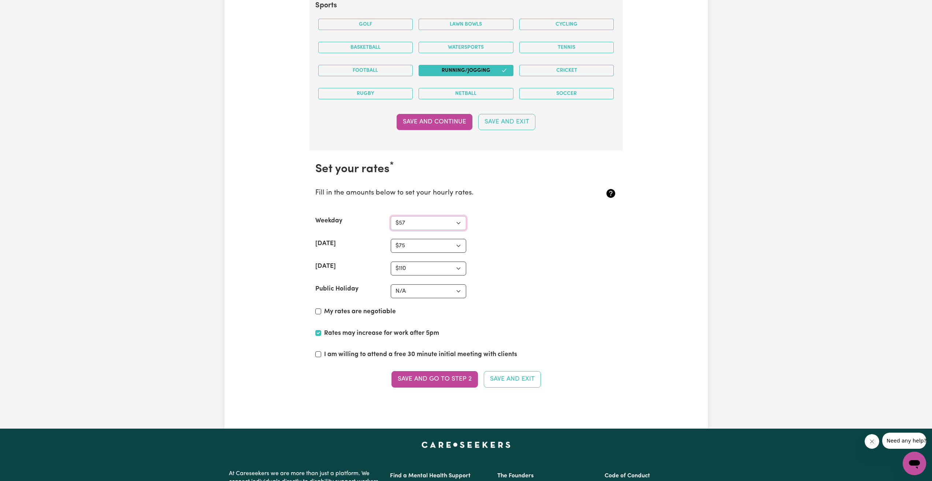
click at [430, 219] on select "N/A $37 $38 $39 $40 $41 $42 $43 $44 $45 $46 $47 $48 $49 $50 $51 $52 $53 $54 $55…" at bounding box center [428, 223] width 75 height 14
select select "53"
click at [391, 216] on select "N/A $37 $38 $39 $40 $41 $42 $43 $44 $45 $46 $47 $48 $49 $50 $51 $52 $53 $54 $55…" at bounding box center [428, 223] width 75 height 14
click at [409, 246] on select "N/A $37 $38 $39 $40 $41 $42 $43 $44 $45 $46 $47 $48 $49 $50 $51 $52 $53 $54 $55…" at bounding box center [428, 246] width 75 height 14
select select "72"
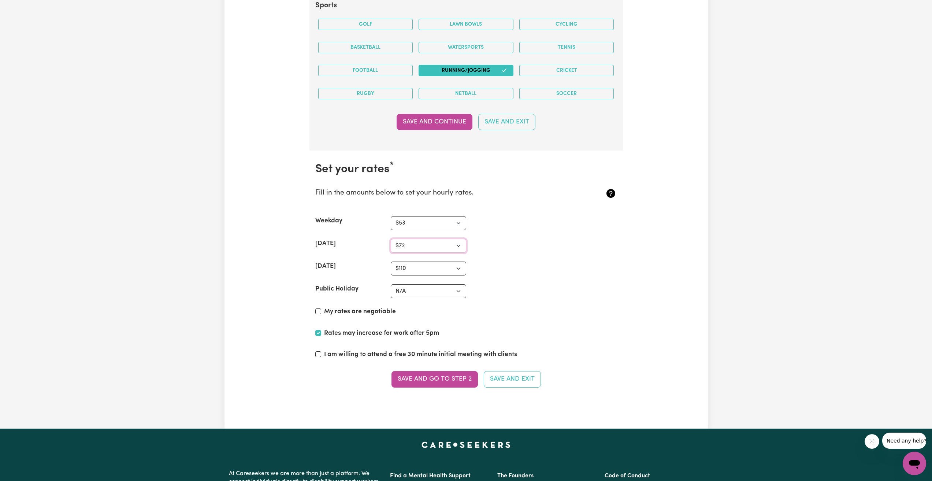
click at [391, 239] on select "N/A $37 $38 $39 $40 $41 $42 $43 $44 $45 $46 $47 $48 $49 $50 $51 $52 $53 $54 $55…" at bounding box center [428, 246] width 75 height 14
click at [419, 269] on select "N/A $37 $38 $39 $40 $41 $42 $43 $44 $45 $46 $47 $48 $49 $50 $51 $52 $53 $54 $55…" at bounding box center [428, 268] width 75 height 14
select select "90"
click at [391, 261] on select "N/A $37 $38 $39 $40 $41 $42 $43 $44 $45 $46 $47 $48 $49 $50 $51 $52 $53 $54 $55…" at bounding box center [428, 268] width 75 height 14
click at [413, 293] on select "N/A $37 $38 $39 $40 $41 $42 $43 $44 $45 $46 $47 $48 $49 $50 $51 $52 $53 $54 $55…" at bounding box center [428, 291] width 75 height 14
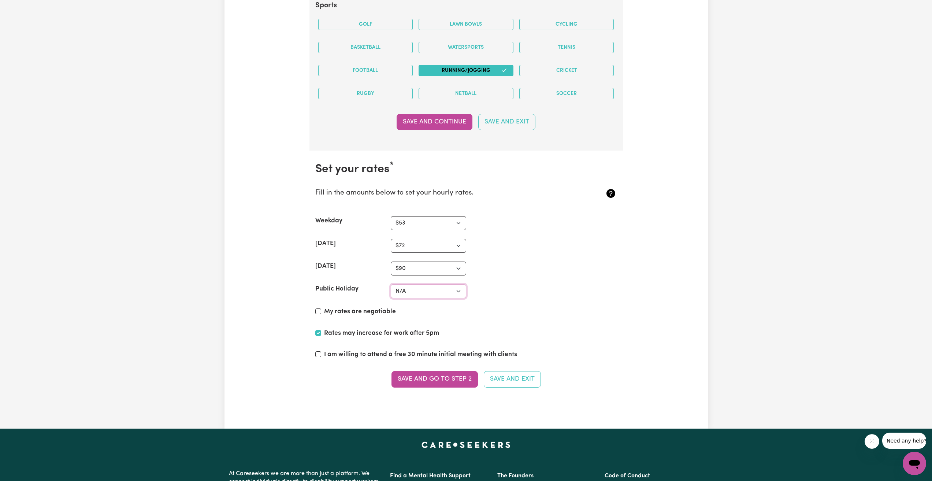
select select "110"
click at [391, 284] on select "N/A $37 $38 $39 $40 $41 $42 $43 $44 $45 $46 $47 $48 $49 $50 $51 $52 $53 $54 $55…" at bounding box center [428, 291] width 75 height 14
click at [422, 221] on select "N/A $37 $38 $39 $40 $41 $42 $43 $44 $45 $46 $47 $48 $49 $50 $51 $52 $53 $54 $55…" at bounding box center [428, 223] width 75 height 14
click at [361, 310] on label "My rates are negotiable" at bounding box center [360, 312] width 72 height 10
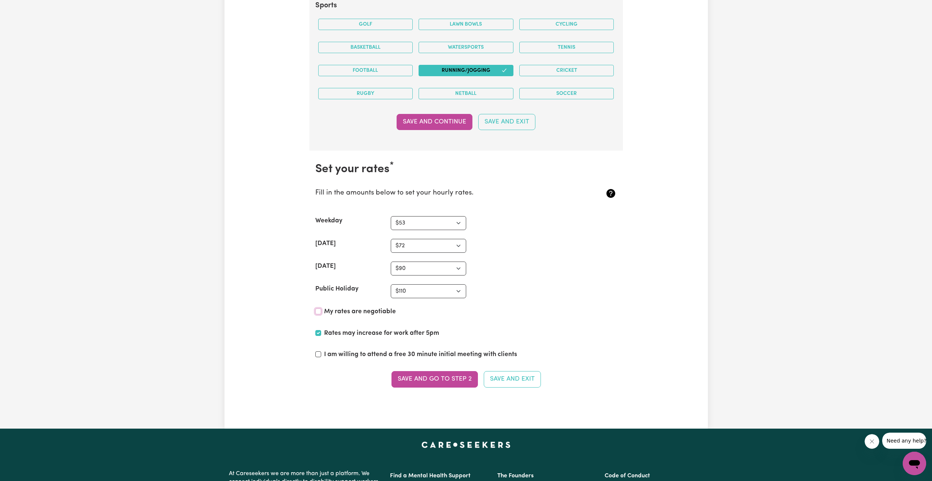
click at [321, 310] on input "My rates are negotiable" at bounding box center [318, 311] width 6 height 6
checkbox input "true"
click at [466, 359] on label "I am willing to attend a free 30 minute initial meeting with clients" at bounding box center [420, 355] width 193 height 10
click at [321, 357] on input "I am willing to attend a free 30 minute initial meeting with clients" at bounding box center [318, 354] width 6 height 6
checkbox input "true"
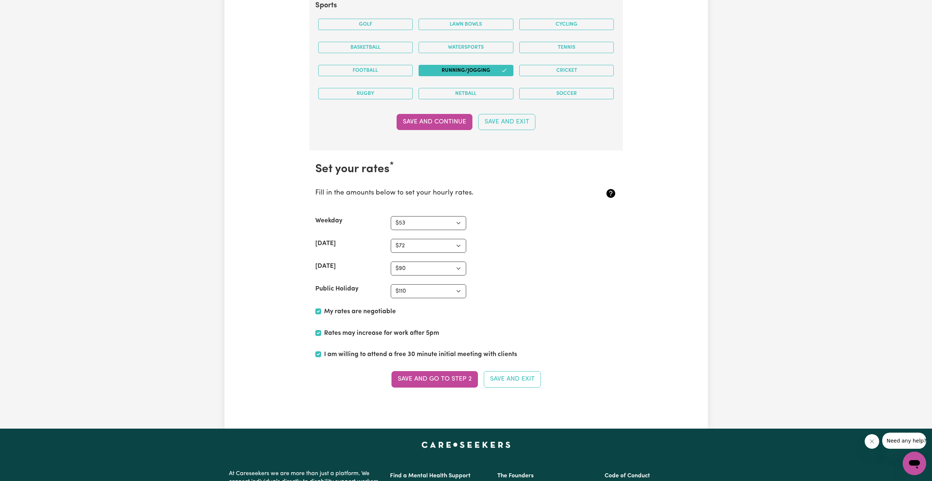
click at [453, 374] on button "Save and go to Step 2" at bounding box center [434, 379] width 86 height 16
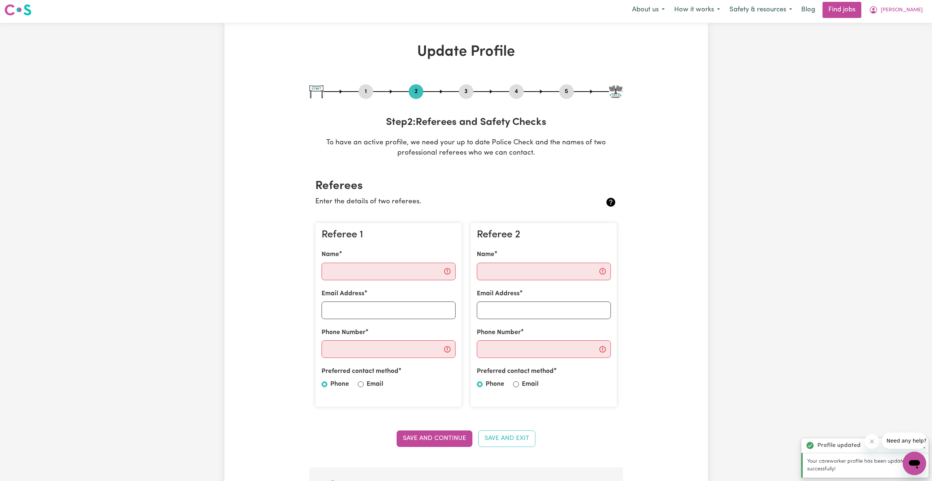
scroll to position [0, 0]
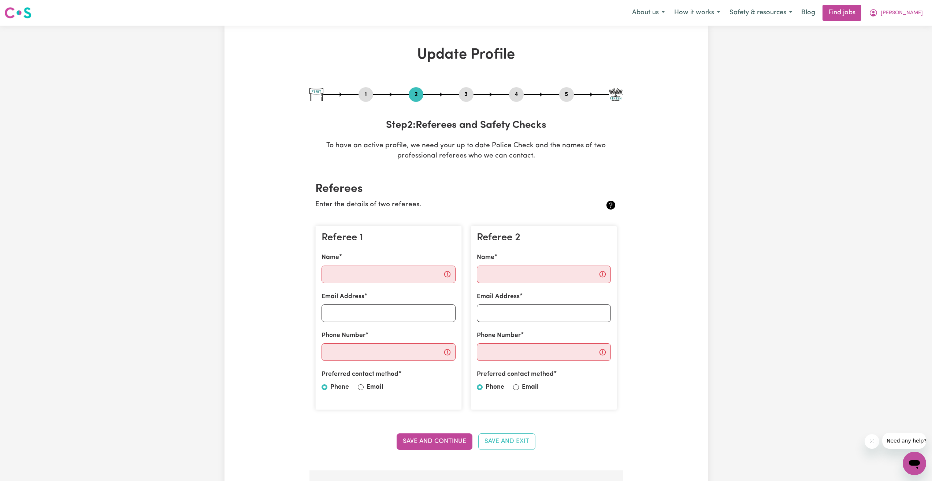
click at [363, 383] on div at bounding box center [361, 387] width 6 height 9
click at [354, 387] on div "Preferred contact method Phone Email" at bounding box center [388, 381] width 134 height 25
click at [359, 387] on input "Email" at bounding box center [361, 387] width 6 height 6
radio input "true"
click at [522, 388] on label "Email" at bounding box center [530, 387] width 17 height 10
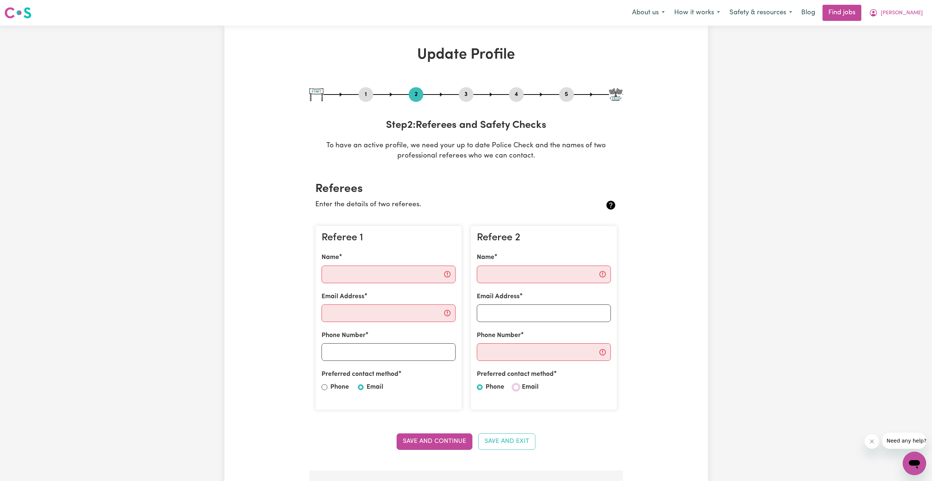
click at [519, 388] on input "Email" at bounding box center [516, 387] width 6 height 6
radio input "true"
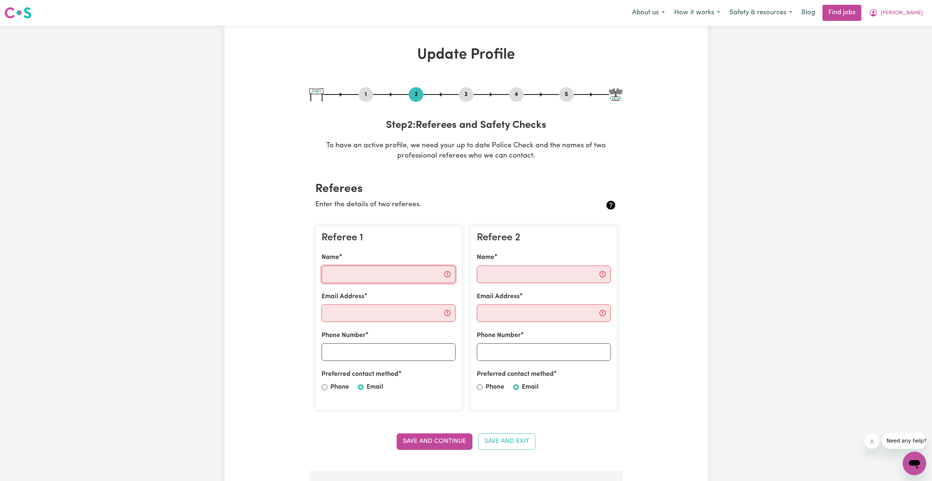
click at [379, 276] on input "Name" at bounding box center [388, 274] width 134 height 18
type input "hoang"
type input "kimthy.nguyen05@gmail.com"
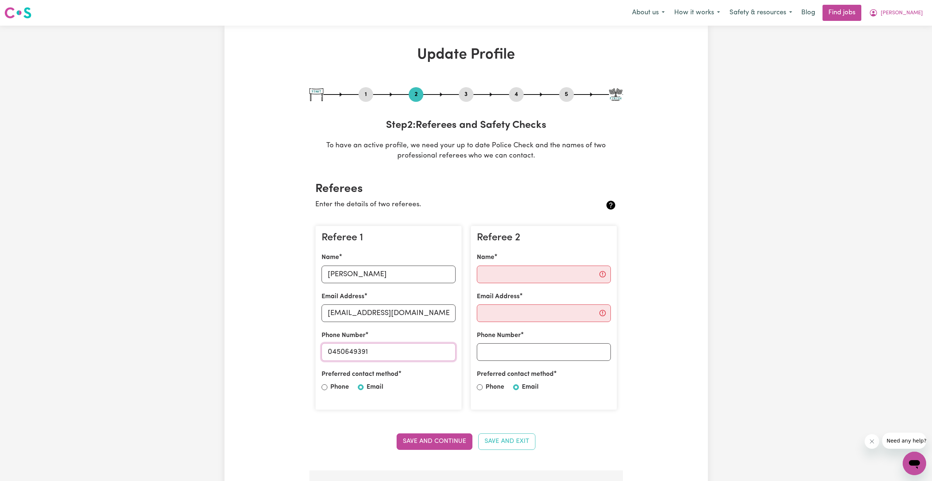
type input "0450649391"
click at [558, 275] on input "Name" at bounding box center [544, 274] width 134 height 18
type input "t"
type input "Trang"
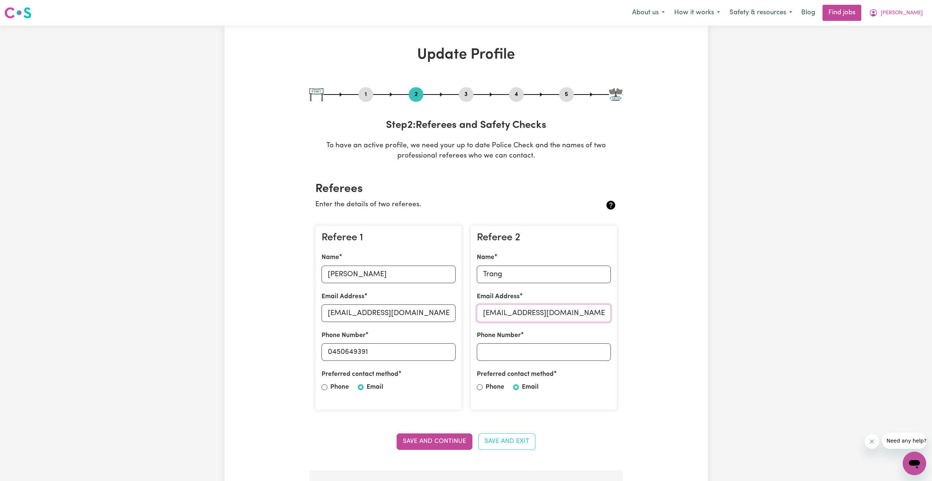
type input "trangdo2412@gmail.com"
type input "0420254888"
click at [412, 438] on button "Save and Continue" at bounding box center [434, 441] width 76 height 16
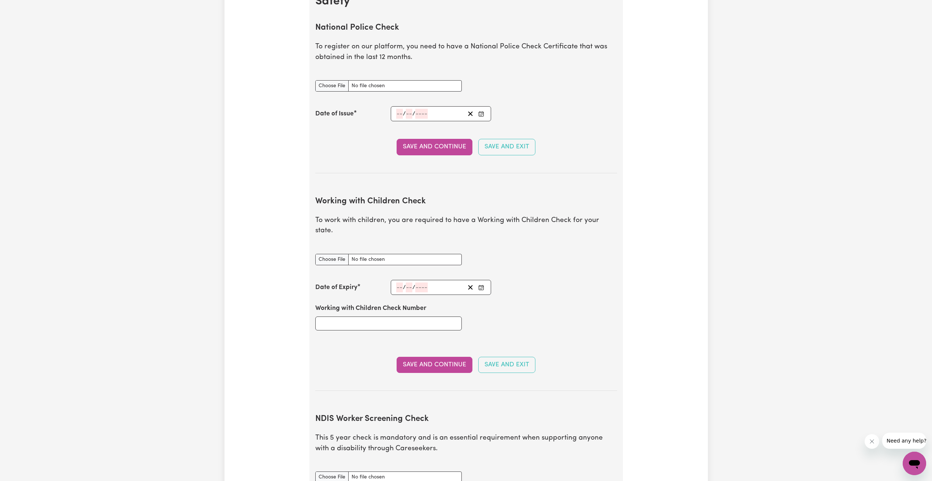
scroll to position [470, 0]
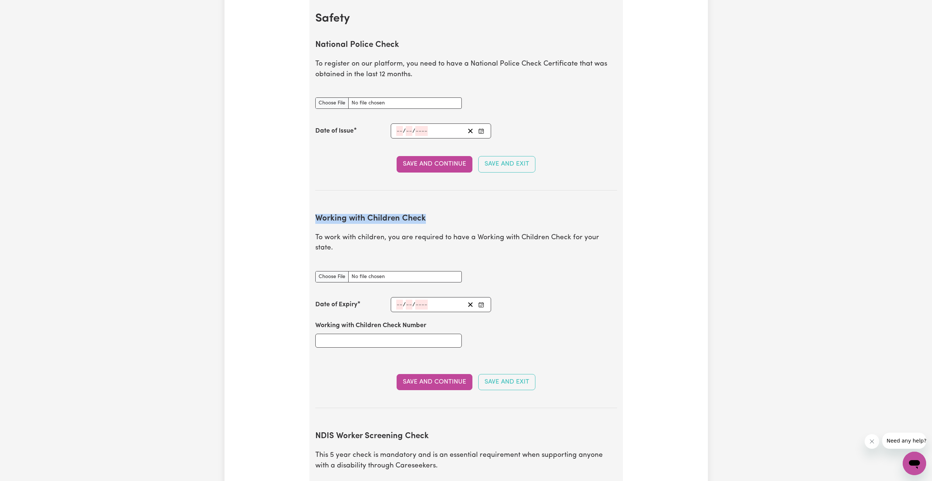
drag, startPoint x: 411, startPoint y: 218, endPoint x: 314, endPoint y: 214, distance: 96.7
click at [314, 214] on section "Safety National Police Check To register on our platform, you need to have a Na…" at bounding box center [465, 487] width 313 height 975
copy h2 "Working with Children Check"
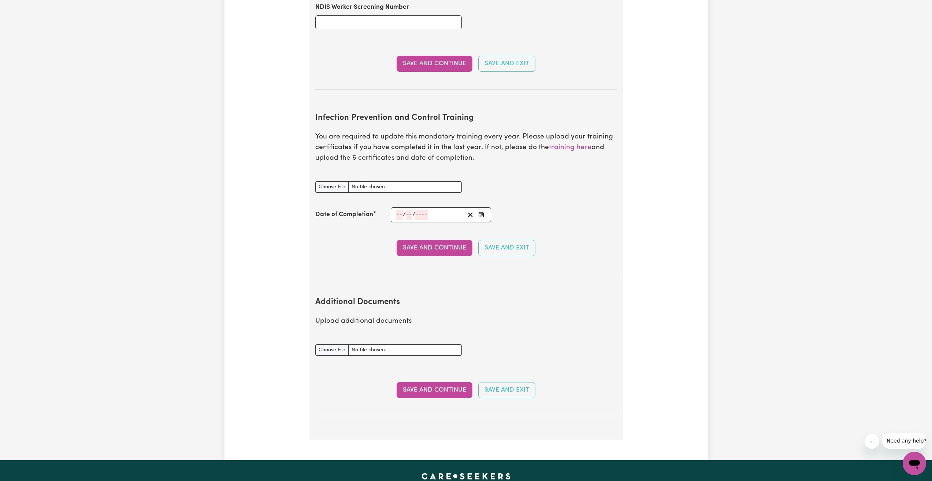
scroll to position [1019, 0]
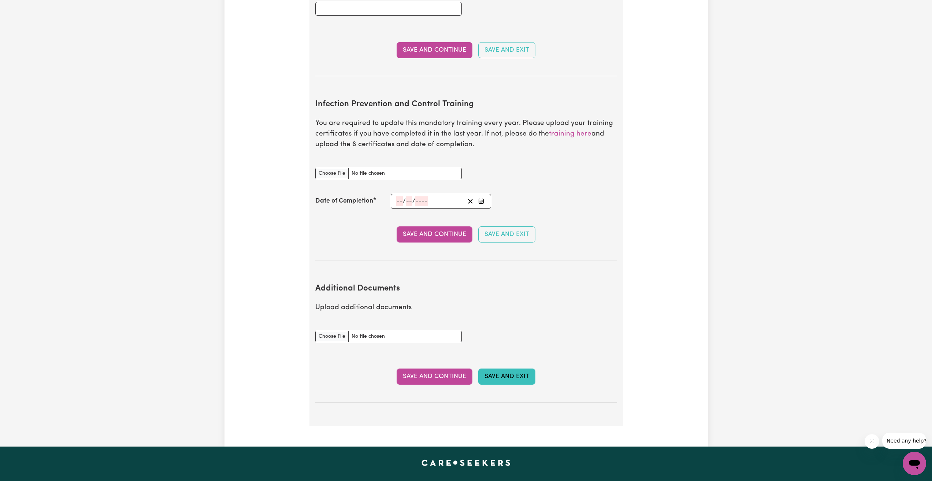
click at [502, 370] on button "Save and Exit" at bounding box center [506, 376] width 57 height 16
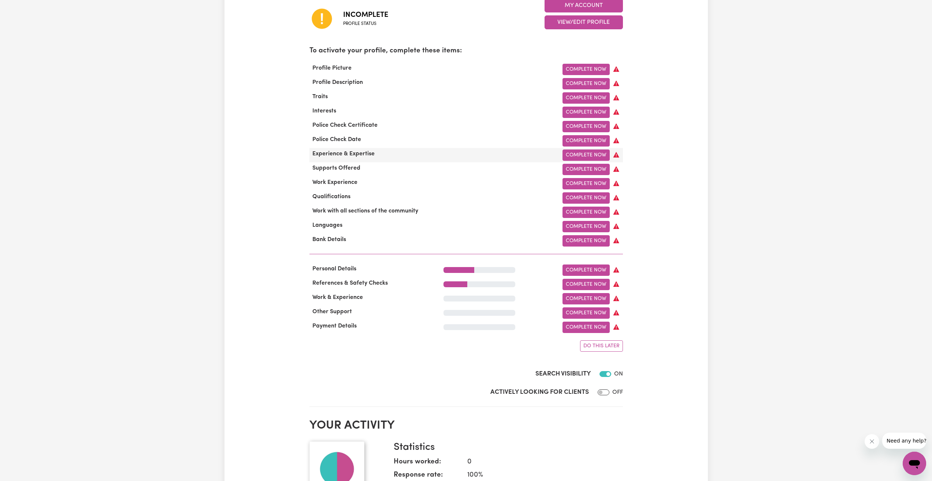
scroll to position [73, 0]
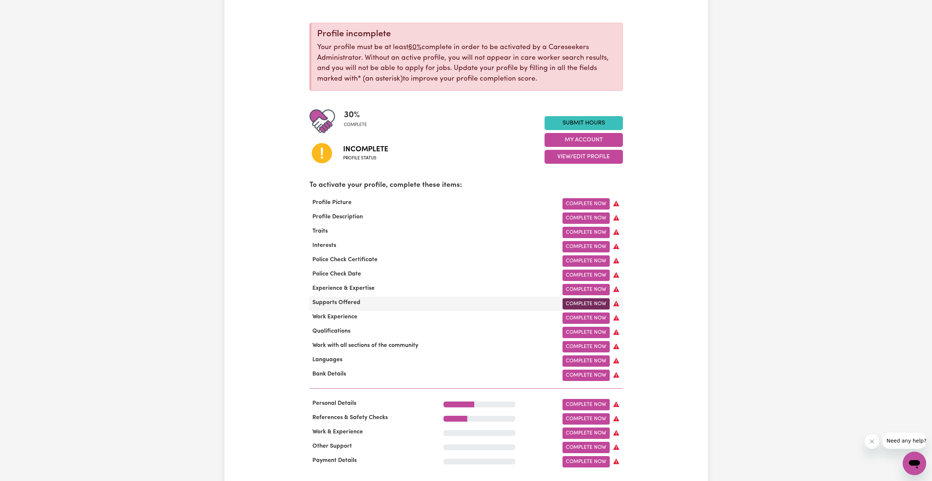
click at [600, 309] on link "Complete Now" at bounding box center [585, 303] width 47 height 11
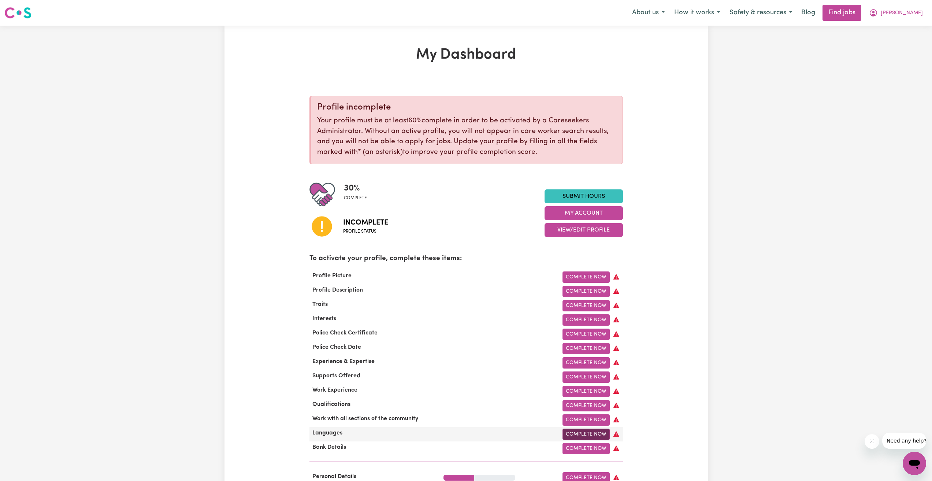
click at [580, 440] on link "Complete Now" at bounding box center [585, 433] width 47 height 11
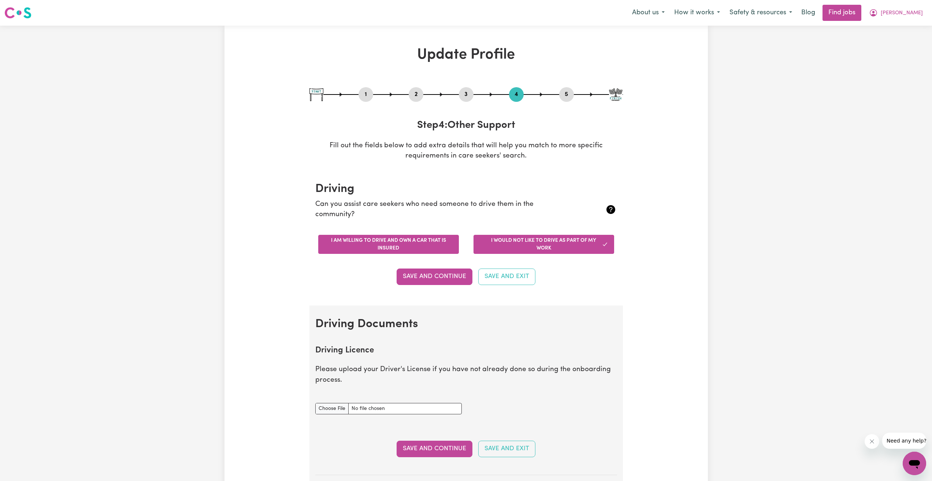
click at [426, 248] on button "I am willing to drive and own a car that is insured" at bounding box center [388, 244] width 141 height 19
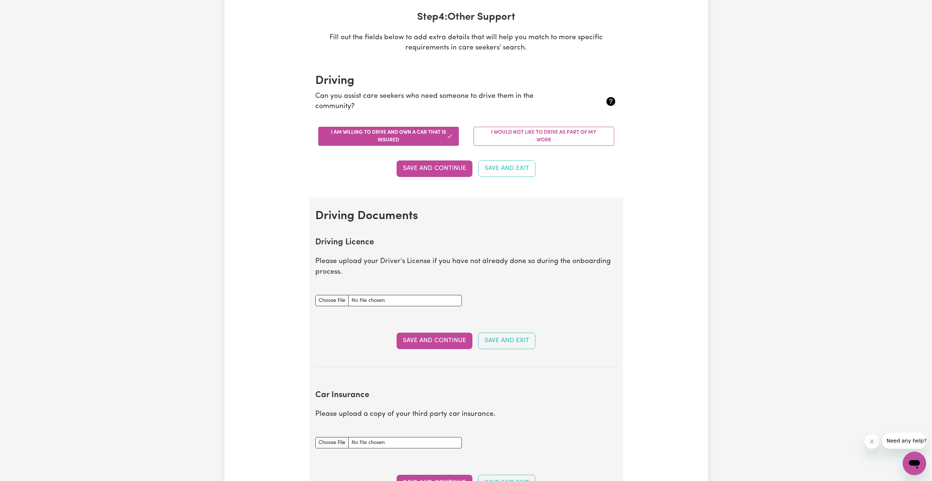
scroll to position [110, 0]
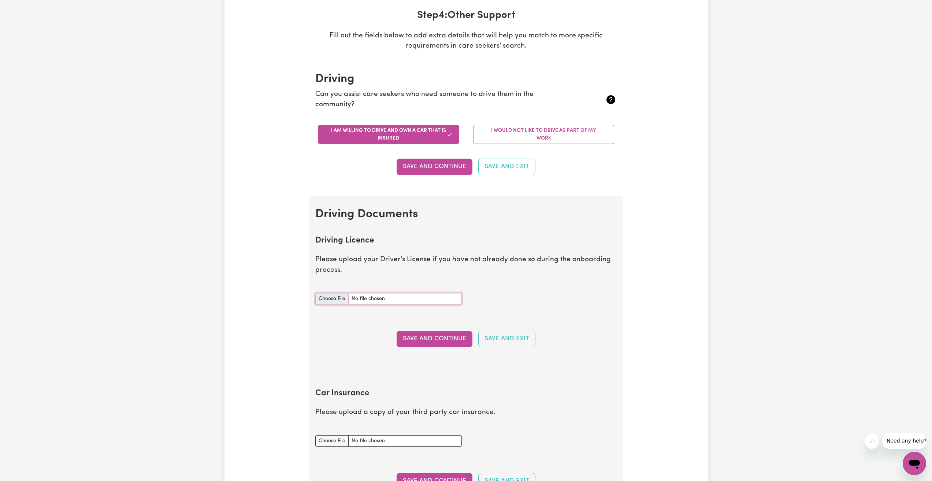
click at [376, 294] on input "Driving Licence document" at bounding box center [388, 298] width 146 height 11
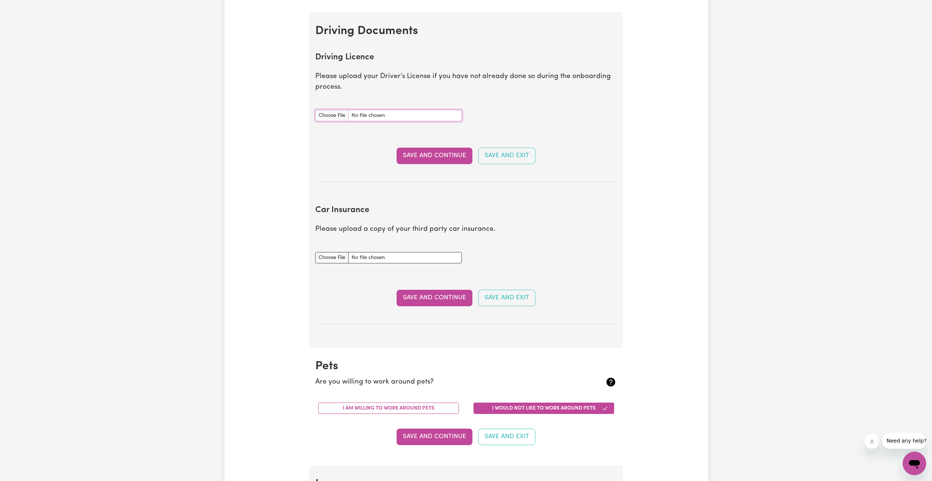
scroll to position [403, 0]
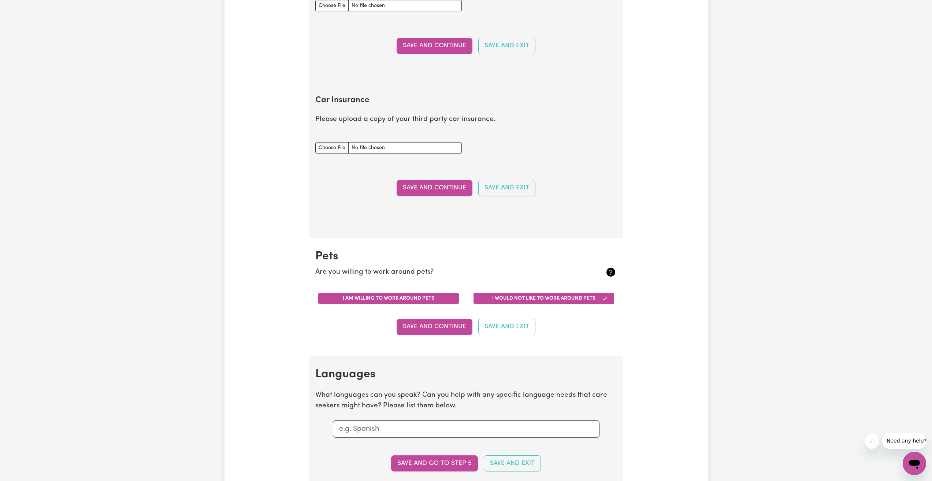
click at [443, 302] on button "I am willing to work around pets" at bounding box center [388, 297] width 141 height 11
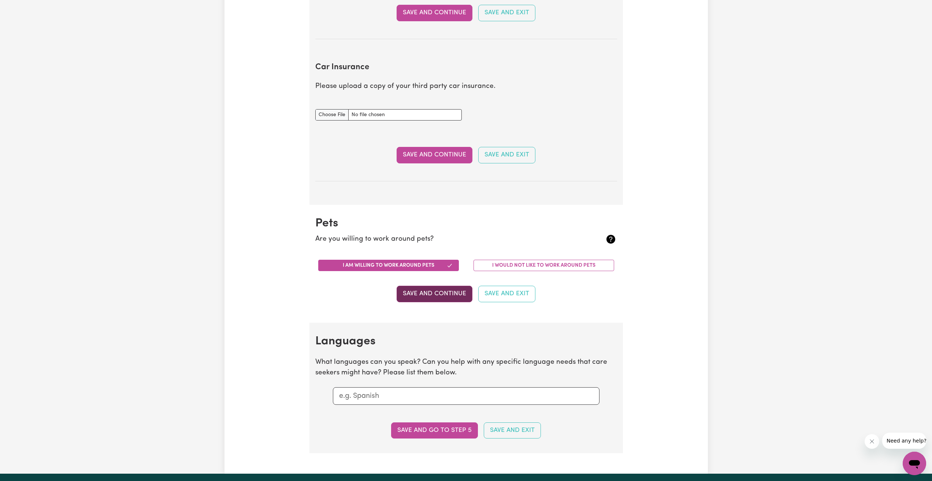
scroll to position [512, 0]
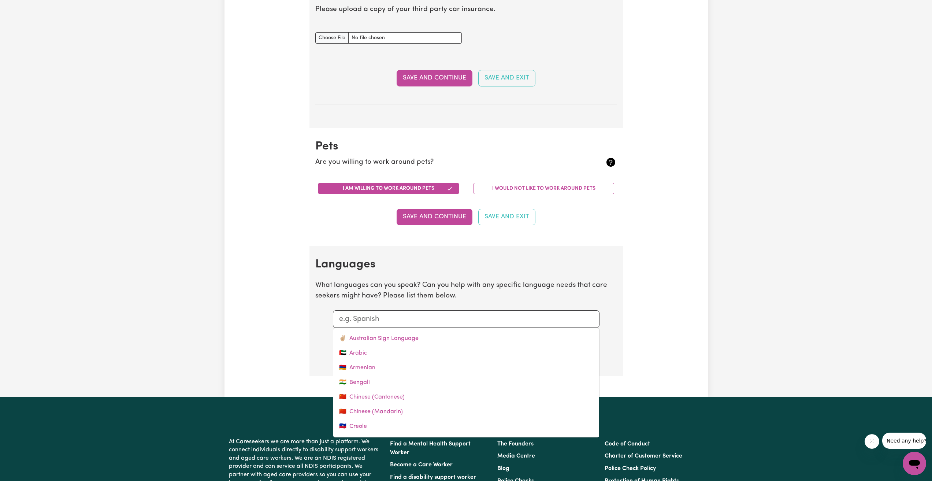
click at [454, 326] on div at bounding box center [466, 319] width 266 height 18
type input "v"
type input "[DEMOGRAPHIC_DATA]"
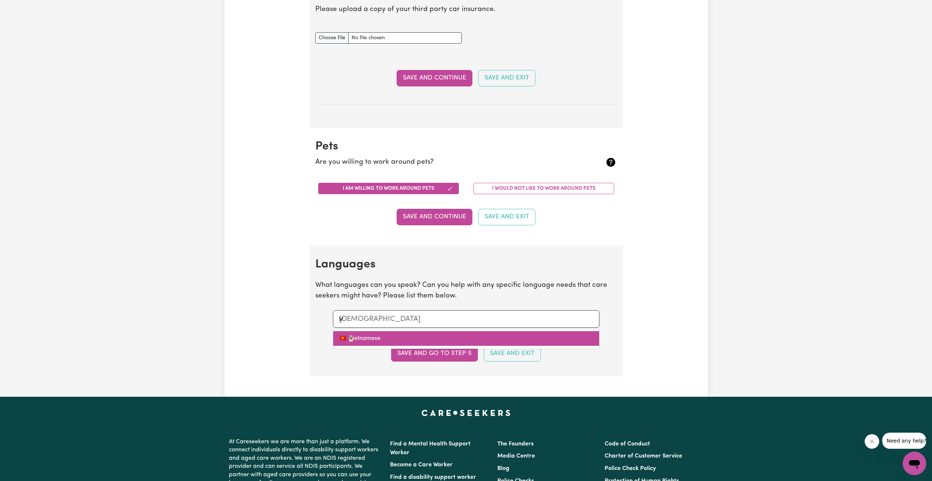
click at [381, 340] on link "🇻🇳 V ietnamese" at bounding box center [466, 338] width 266 height 15
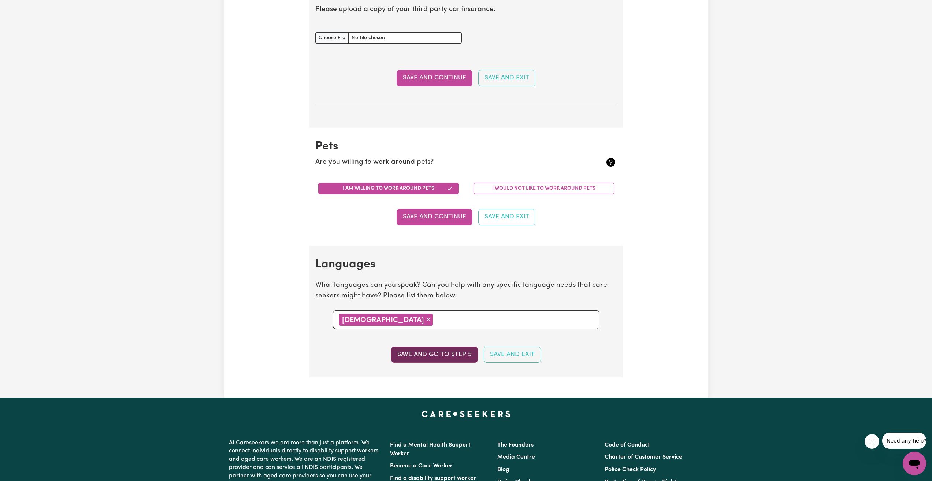
click at [448, 358] on button "Save and go to step 5" at bounding box center [434, 354] width 87 height 16
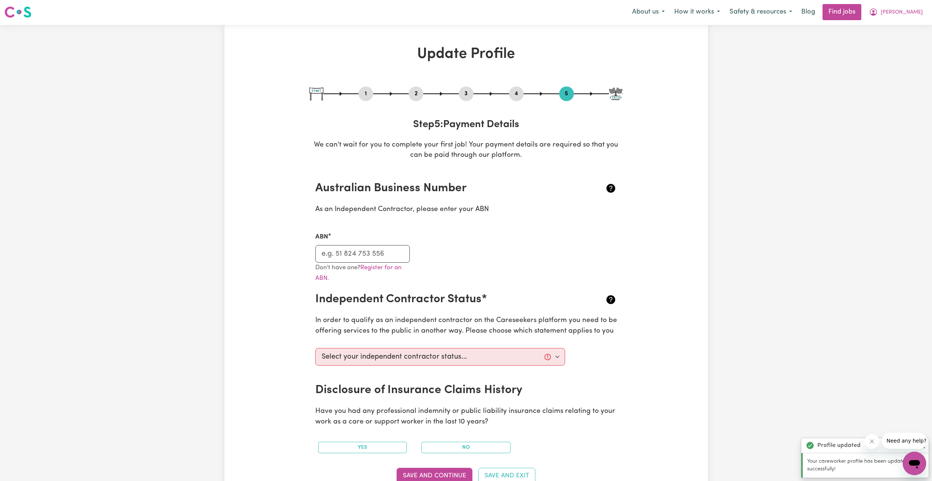
scroll to position [0, 0]
click at [450, 361] on select "Select your independent contractor status... I am providing services through an…" at bounding box center [440, 357] width 250 height 18
click at [638, 356] on div "Update Profile 1 2 3 4 5 Step 5 : Payment Details We can't wait for you to comp…" at bounding box center [465, 419] width 483 height 747
click at [861, 10] on link "Find jobs" at bounding box center [841, 13] width 39 height 16
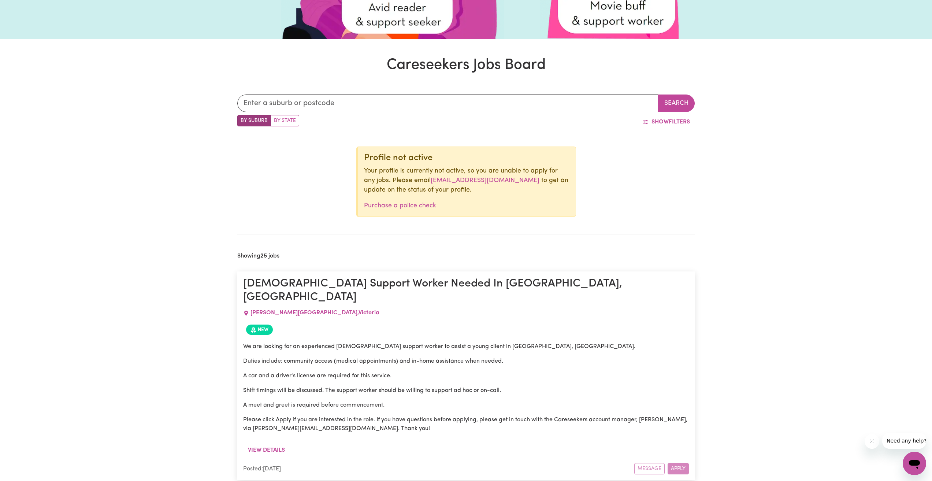
scroll to position [231, 0]
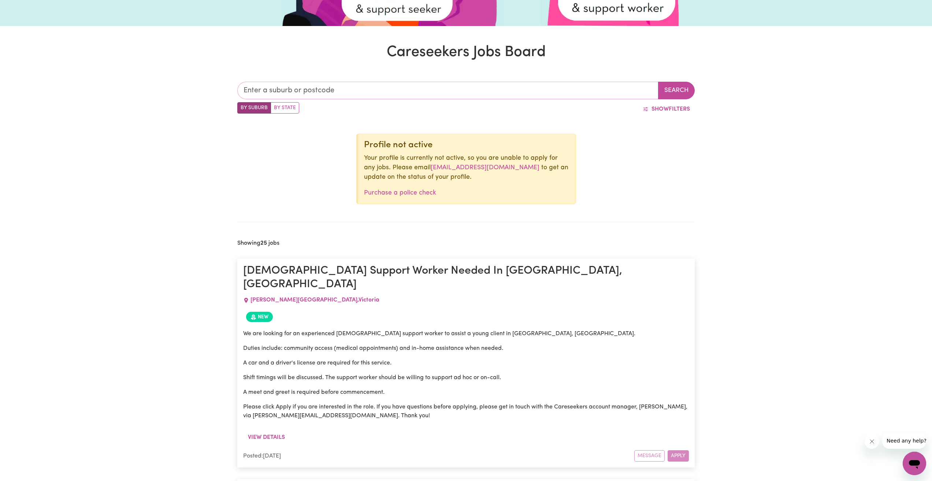
click at [530, 94] on input "text" at bounding box center [447, 91] width 421 height 18
type input "3021"
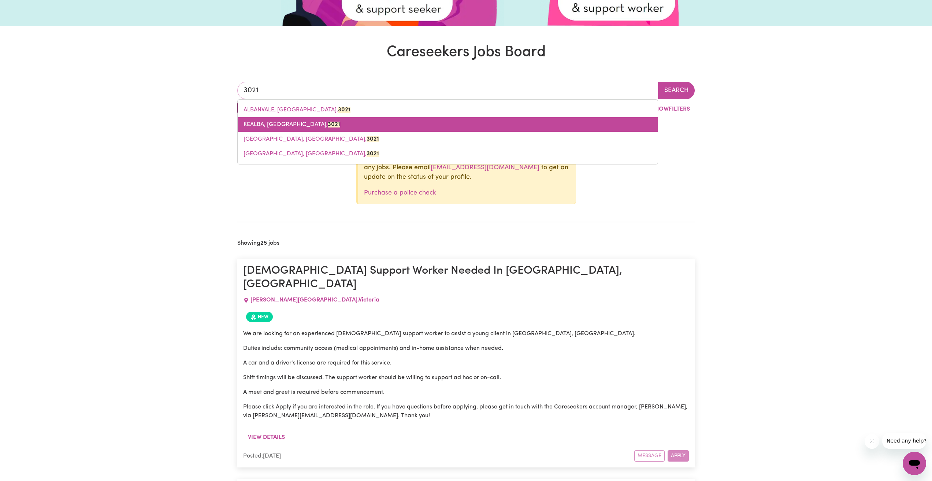
click at [328, 122] on mark "3021" at bounding box center [334, 125] width 12 height 6
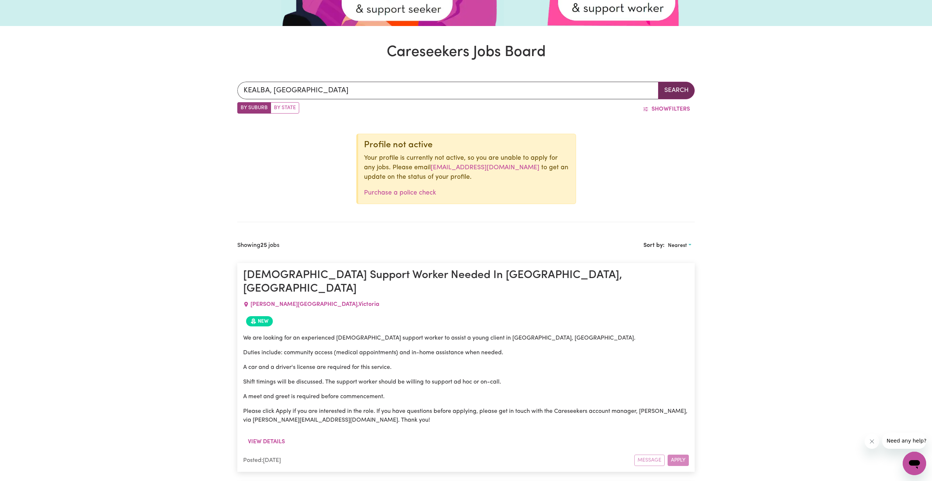
click at [671, 91] on button "Search" at bounding box center [676, 91] width 37 height 18
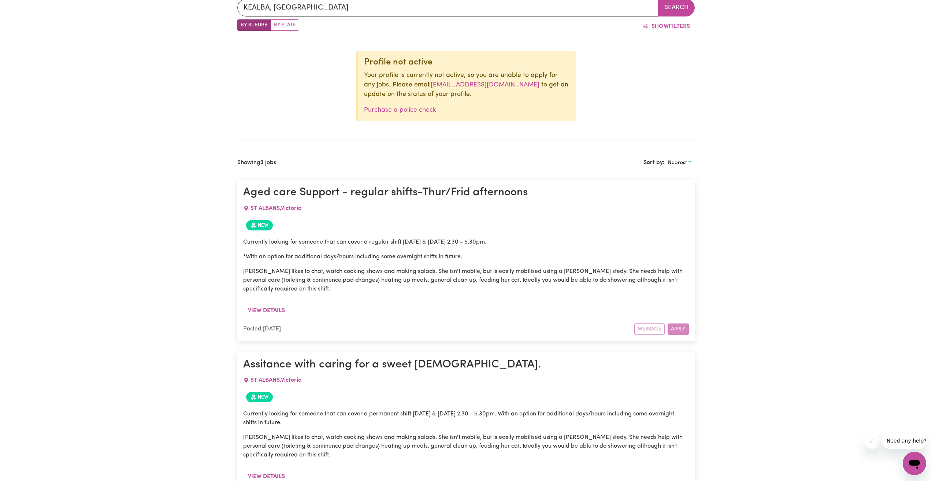
scroll to position [305, 0]
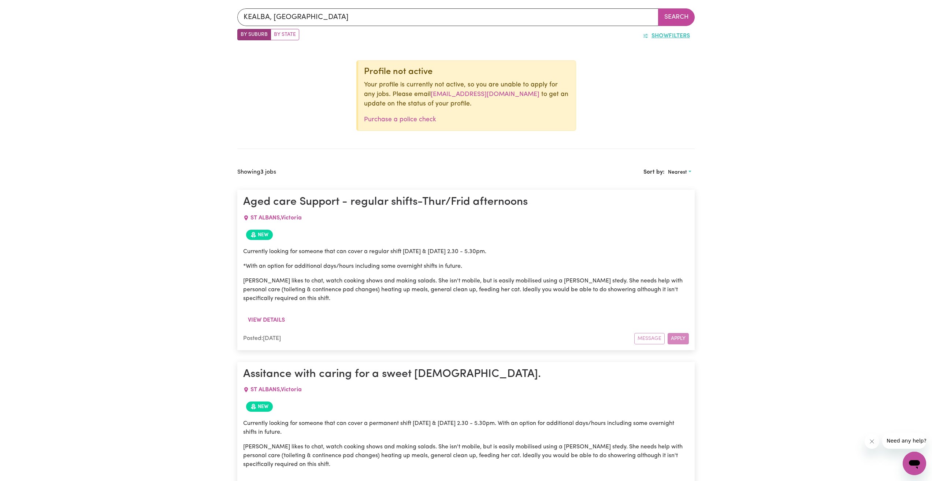
click at [686, 38] on button "Show Filters" at bounding box center [666, 36] width 57 height 14
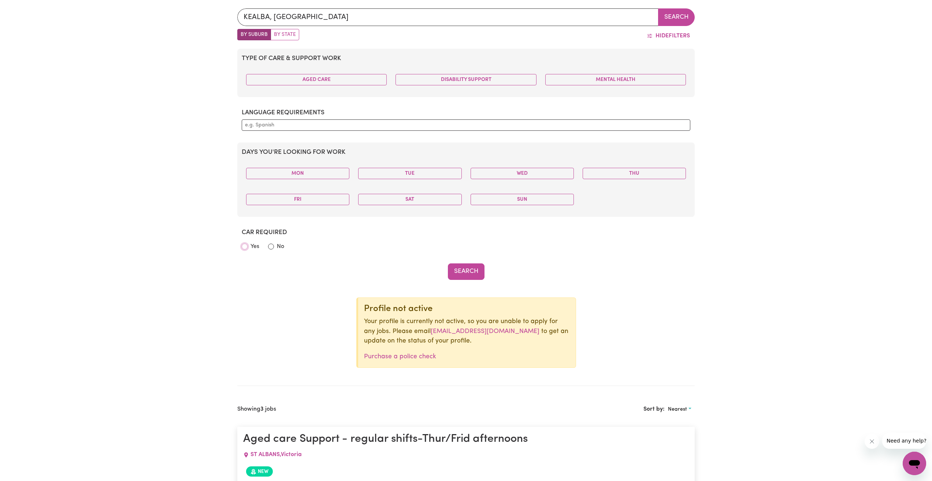
click at [247, 247] on input "Yes" at bounding box center [245, 246] width 6 height 6
radio input "true"
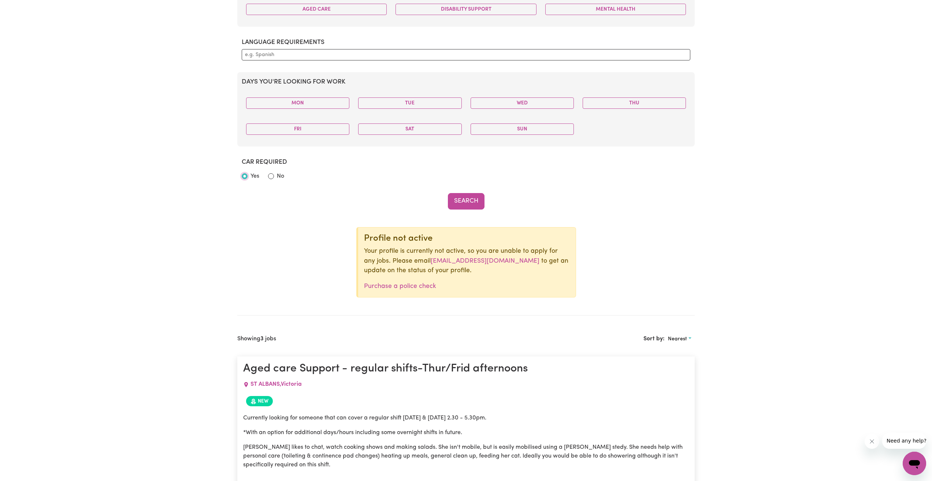
scroll to position [378, 0]
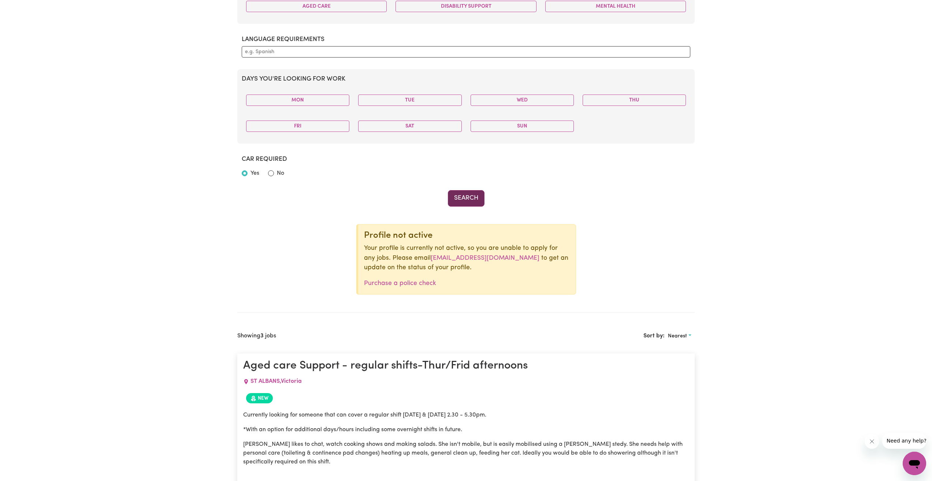
click at [462, 190] on button "Search" at bounding box center [466, 198] width 37 height 16
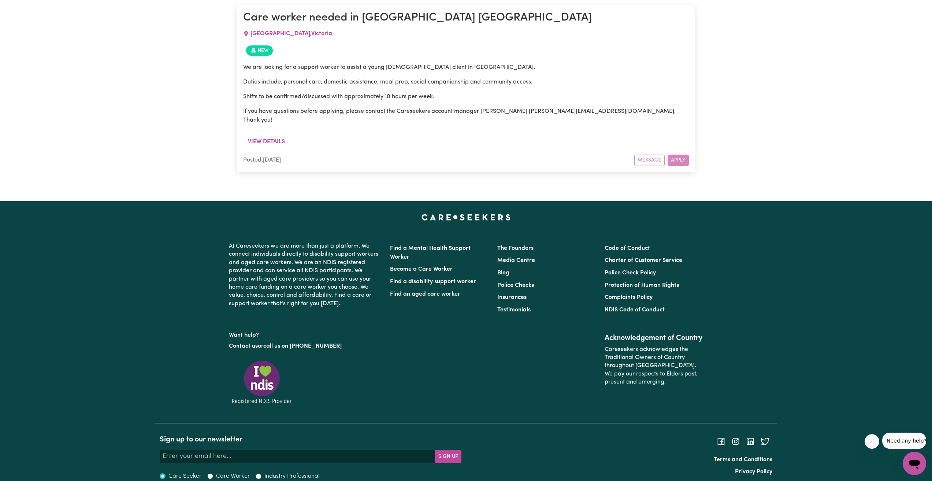
scroll to position [901, 0]
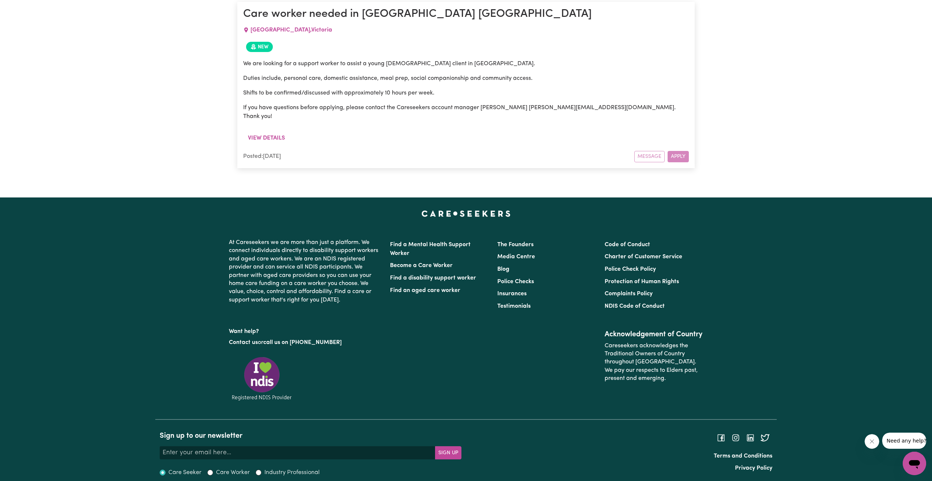
click at [683, 151] on div "Message Apply" at bounding box center [661, 156] width 55 height 11
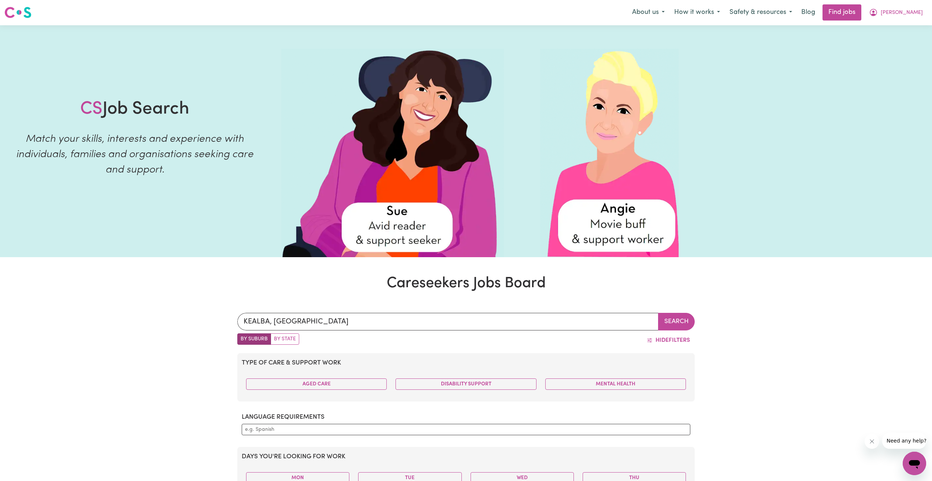
scroll to position [0, 0]
